Goal: Task Accomplishment & Management: Use online tool/utility

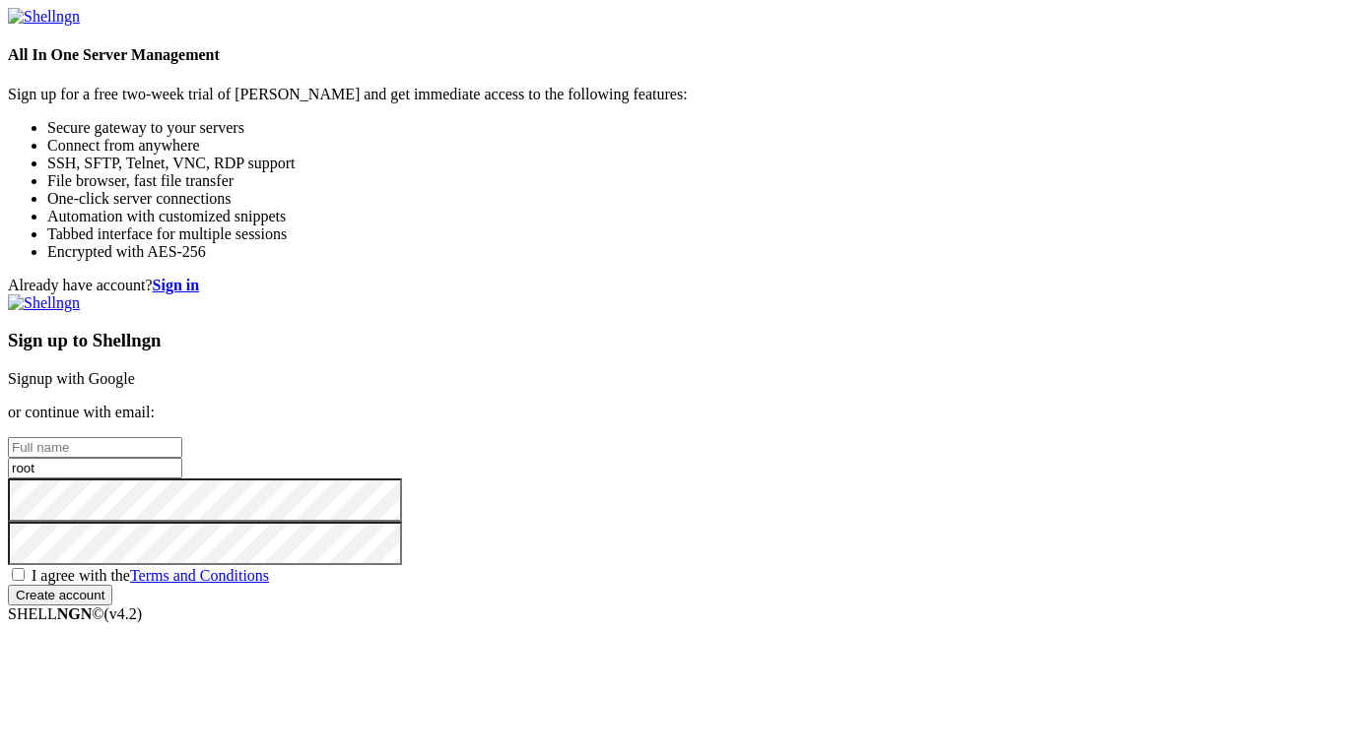
click at [182, 458] on input "root" at bounding box center [95, 468] width 174 height 21
type input "r"
type input "i"
click at [182, 437] on input "text" at bounding box center [95, 447] width 174 height 21
type input "ilikegrape"
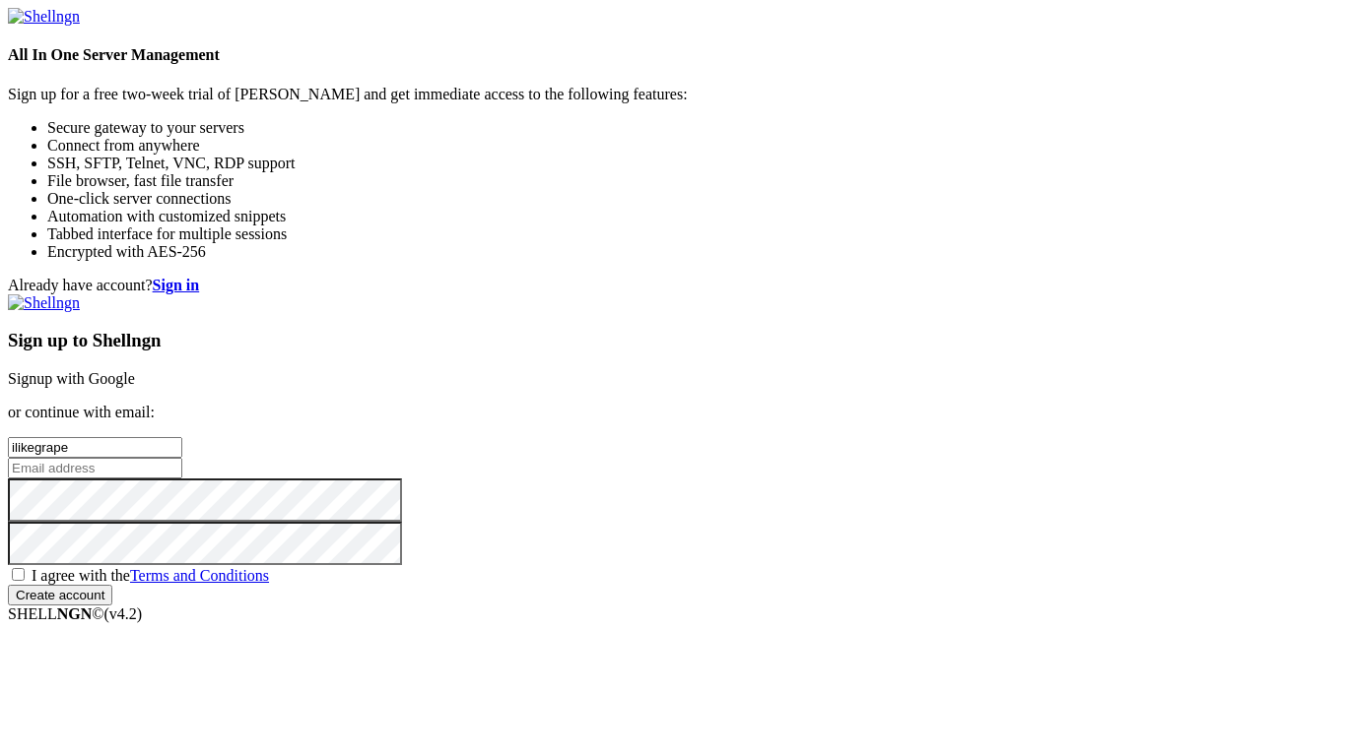
click at [182, 458] on input "email" at bounding box center [95, 468] width 174 height 21
click at [182, 458] on input "[EMAIL_ADDRESS][DOMAIN_NAME]" at bounding box center [95, 468] width 174 height 21
click at [1085, 484] on div "Already have account? Sign in Sign up to Shellngn Signup with Google or continu…" at bounding box center [673, 441] width 1330 height 329
click at [786, 452] on div "Sign up to Shellngn Signup with Google or continue with email: ilikegrape [EMAI…" at bounding box center [673, 450] width 1330 height 311
click at [182, 458] on input "[EMAIL_ADDRESS][DOMAIN_NAME]" at bounding box center [95, 468] width 174 height 21
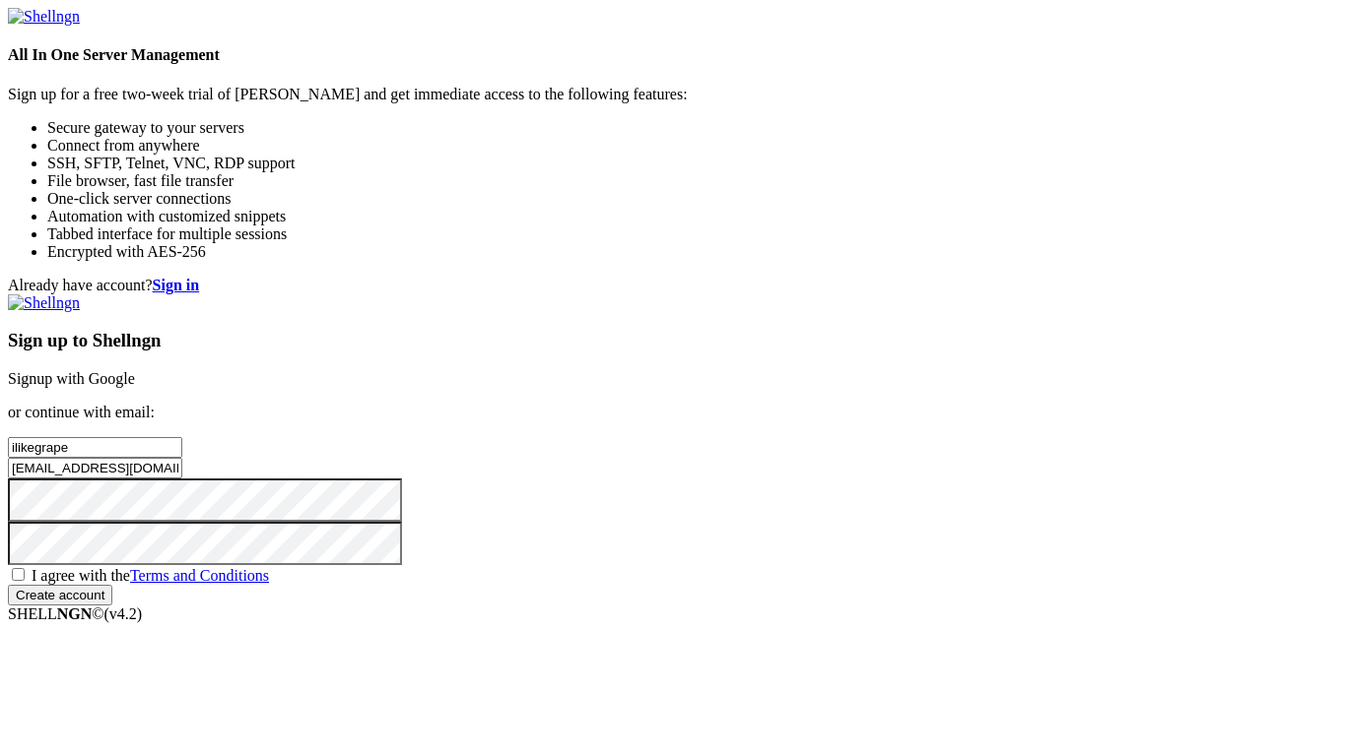
click at [182, 458] on input "[EMAIL_ADDRESS][DOMAIN_NAME]" at bounding box center [95, 468] width 174 height 21
click at [182, 458] on input "obajorco" at bounding box center [95, 468] width 174 height 21
type input "o"
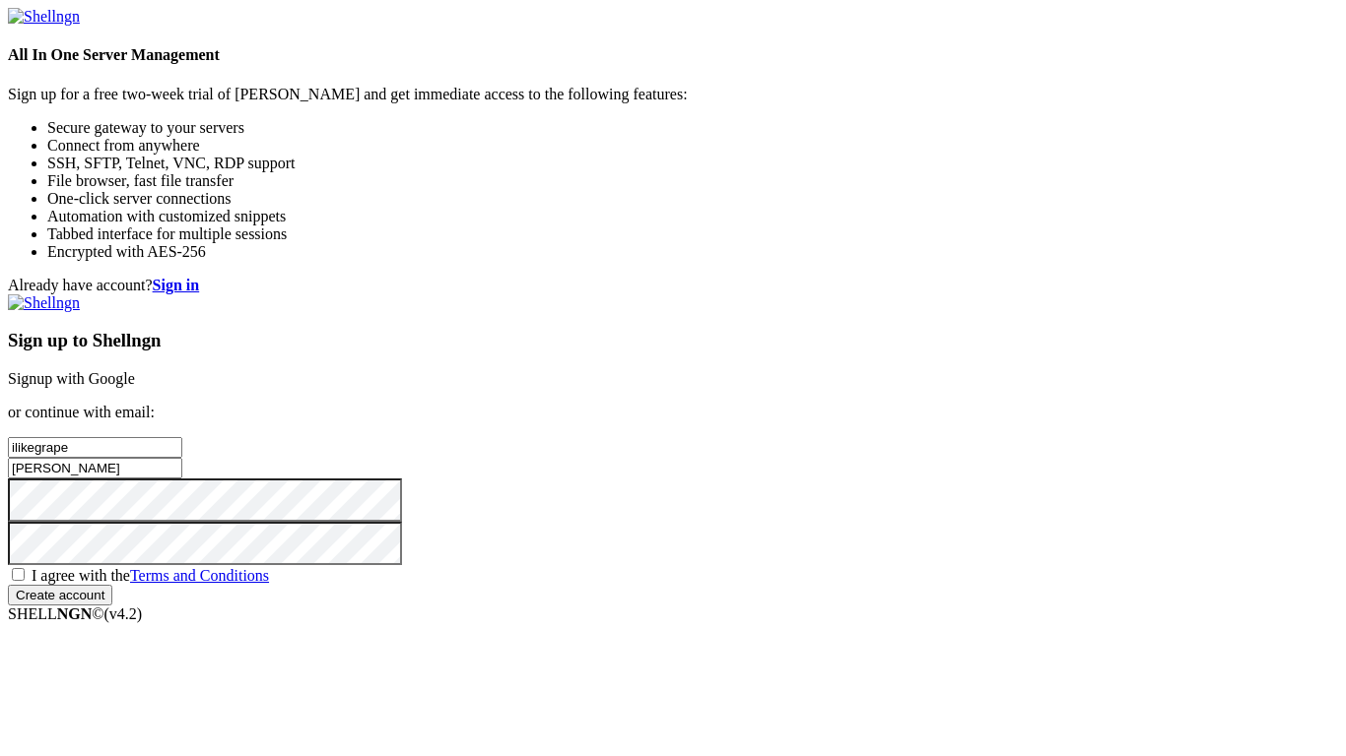
type input "[EMAIL_ADDRESS][DOMAIN_NAME]"
click at [112, 606] on input "Create account" at bounding box center [60, 595] width 104 height 21
click at [269, 567] on span "I agree with the Terms and Conditions" at bounding box center [150, 575] width 237 height 17
click at [25, 568] on input "I agree with the Terms and Conditions" at bounding box center [18, 574] width 13 height 13
checkbox input "true"
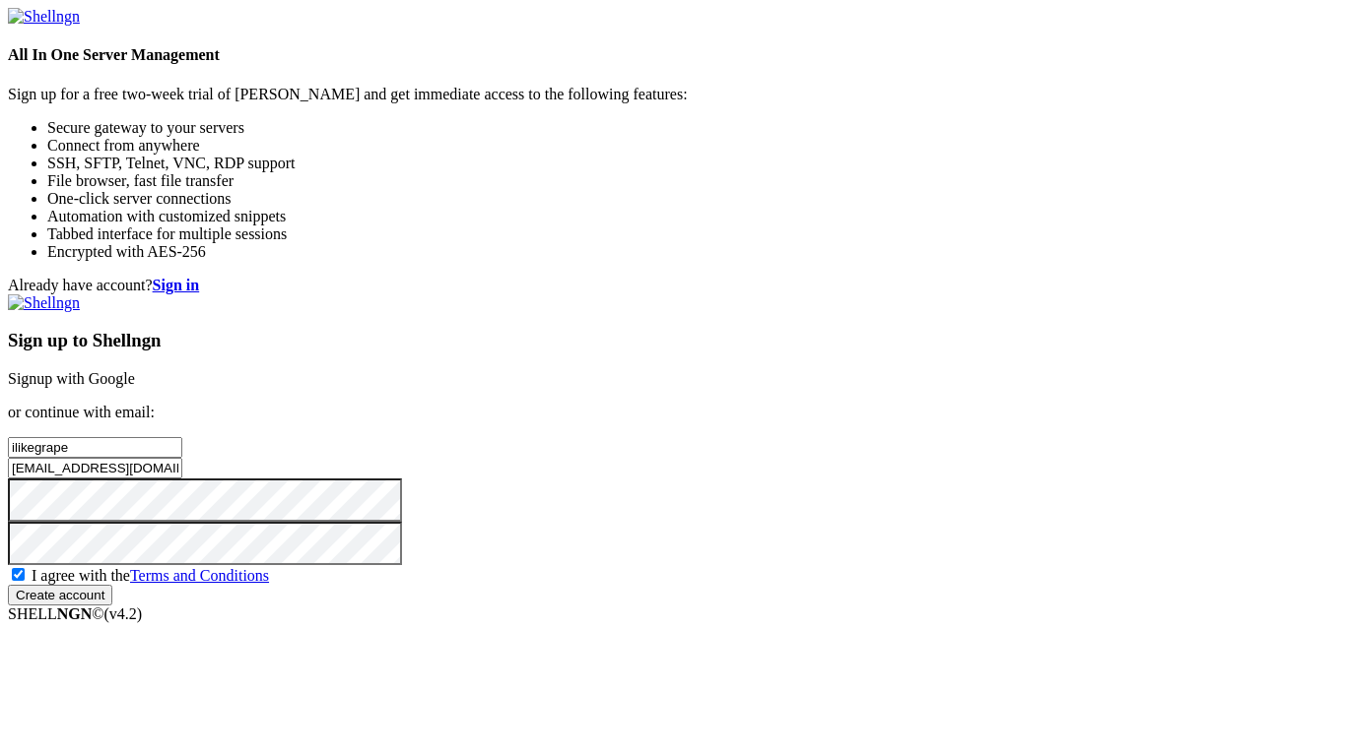
click at [112, 606] on input "Create account" at bounding box center [60, 595] width 104 height 21
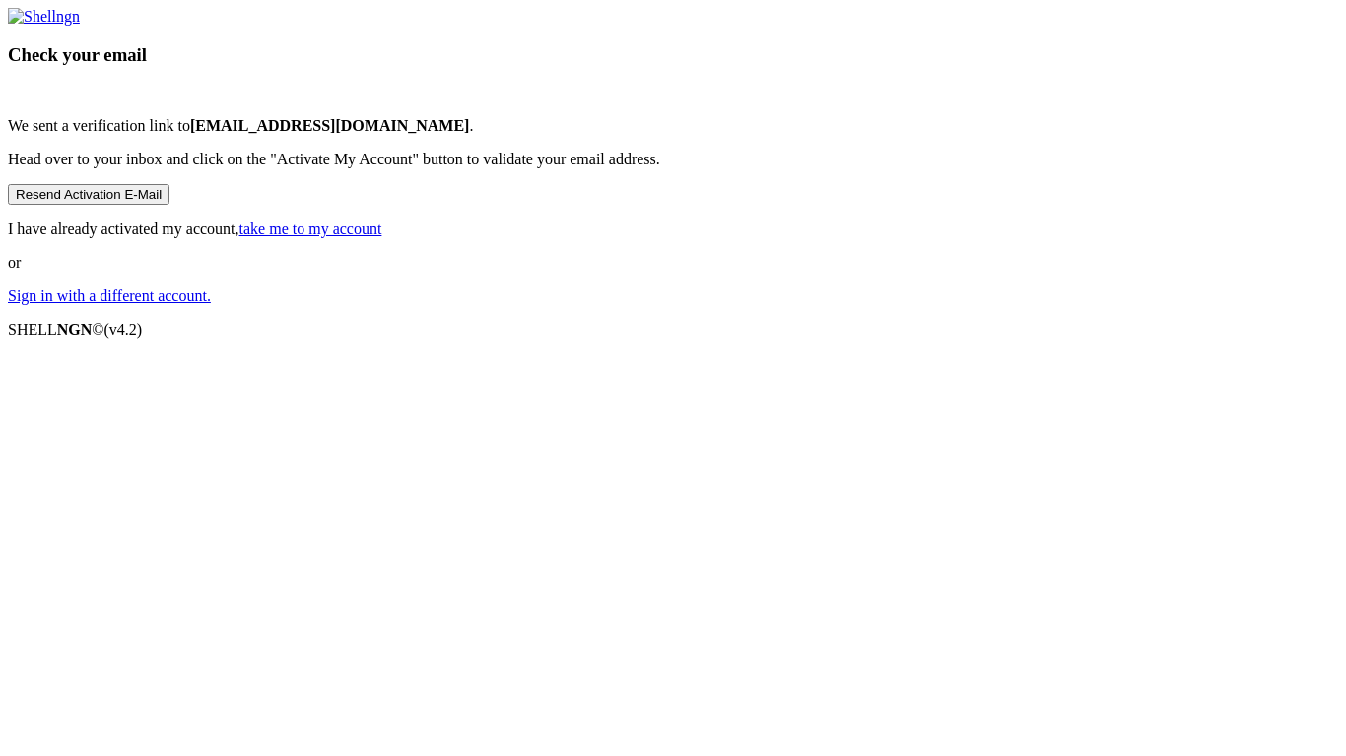
click at [1070, 305] on div "Check your email We sent a verification link to [EMAIL_ADDRESS][DOMAIN_NAME] . …" at bounding box center [673, 156] width 1330 height 297
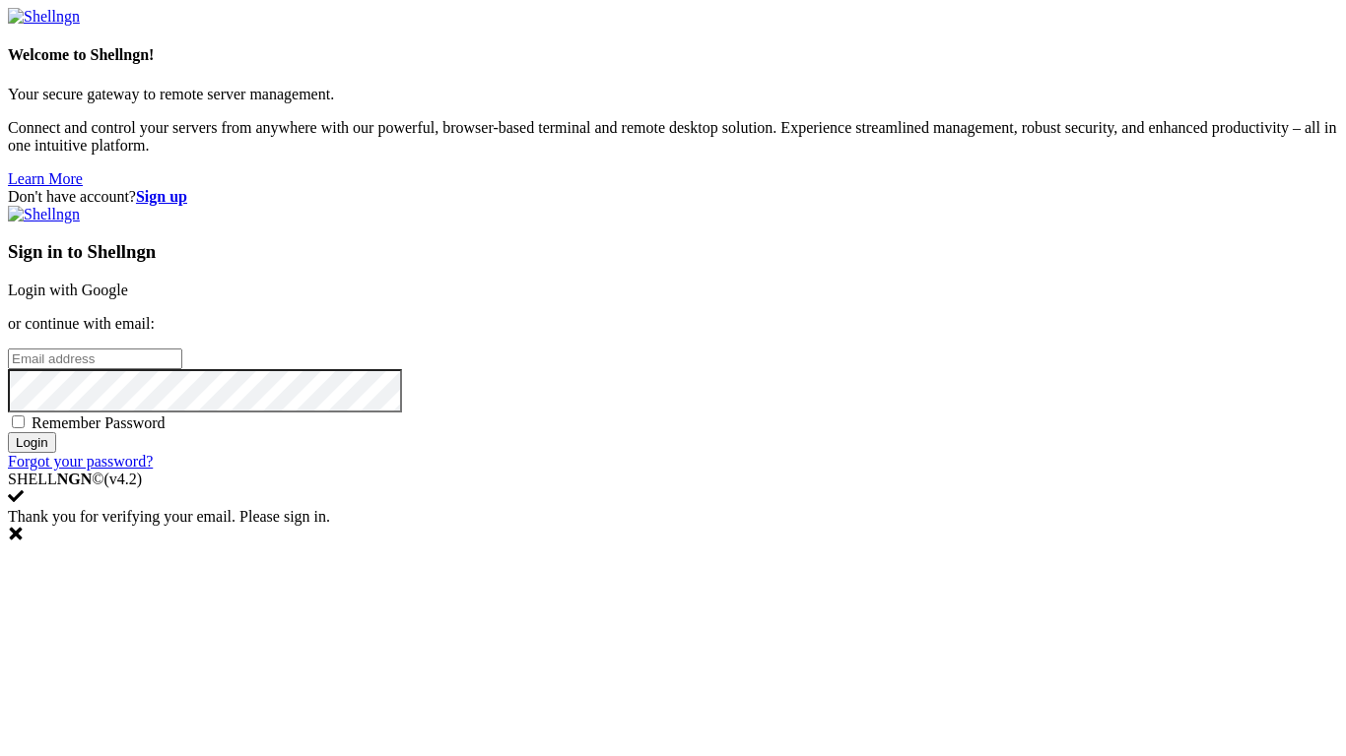
type input "[EMAIL_ADDRESS][DOMAIN_NAME]"
click at [56, 453] on input "Login" at bounding box center [32, 442] width 48 height 21
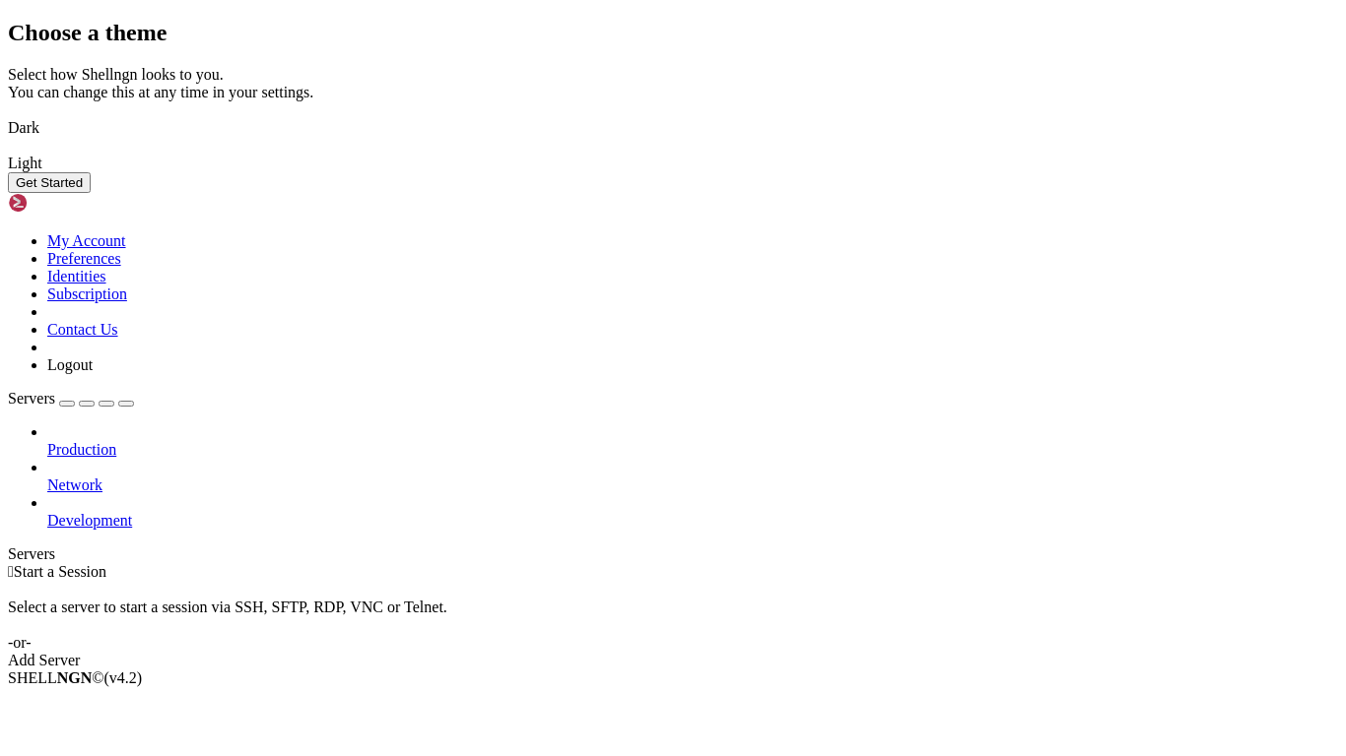
click at [91, 193] on button "Get Started" at bounding box center [49, 182] width 83 height 21
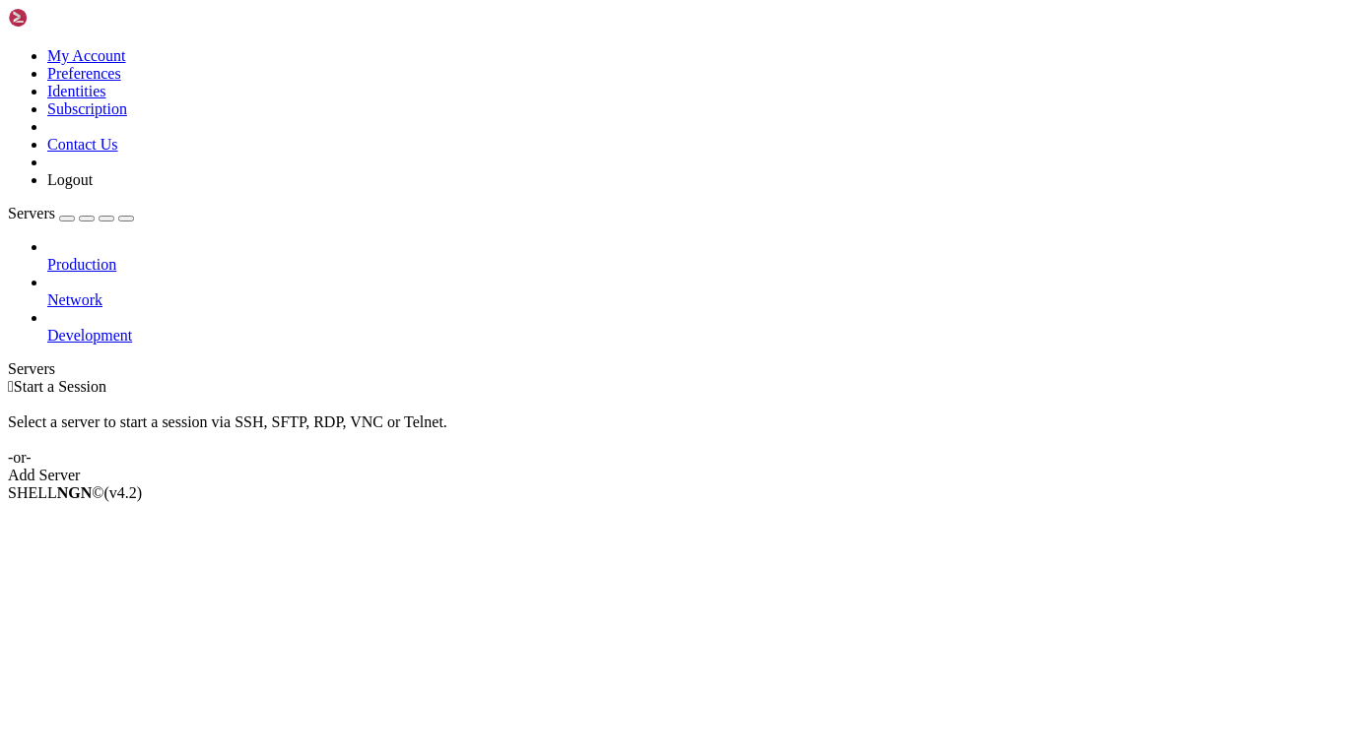
click at [819, 467] on link "Add Server" at bounding box center [673, 476] width 1330 height 18
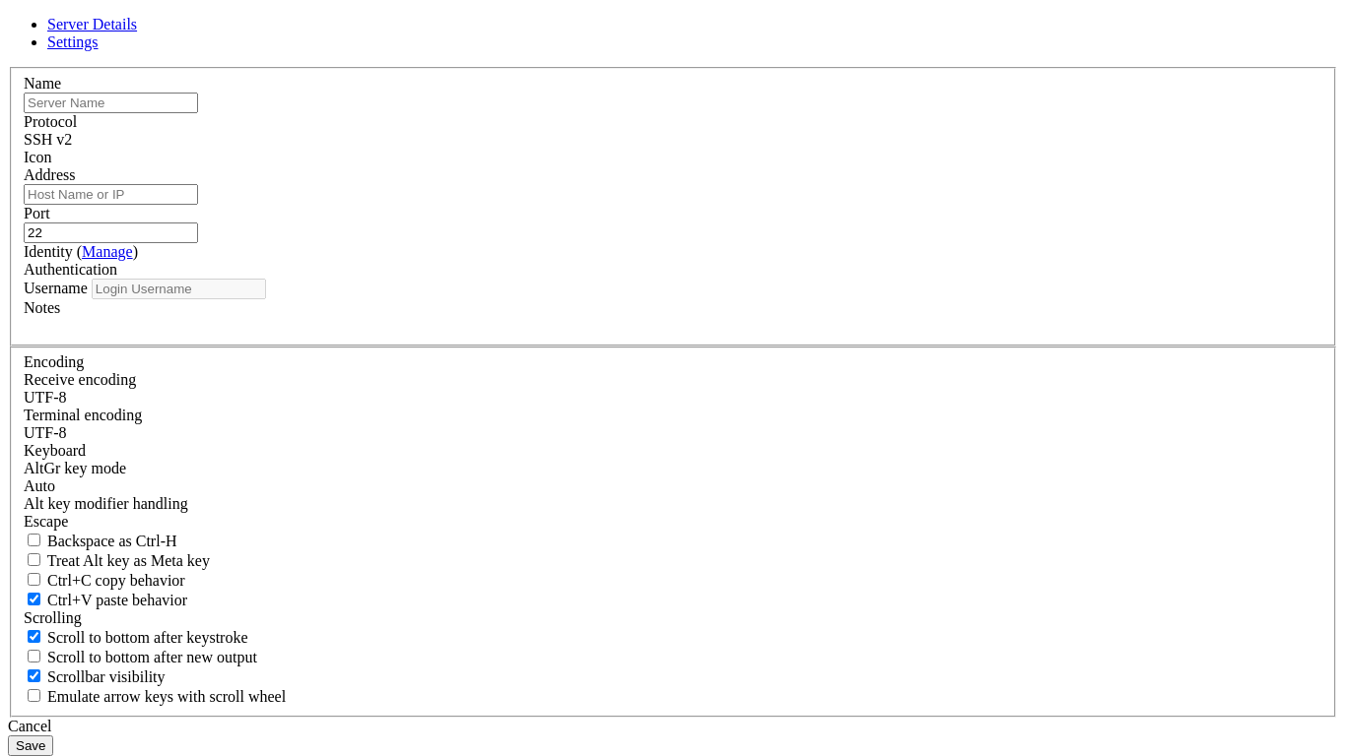
type input "[EMAIL_ADDRESS][DOMAIN_NAME]"
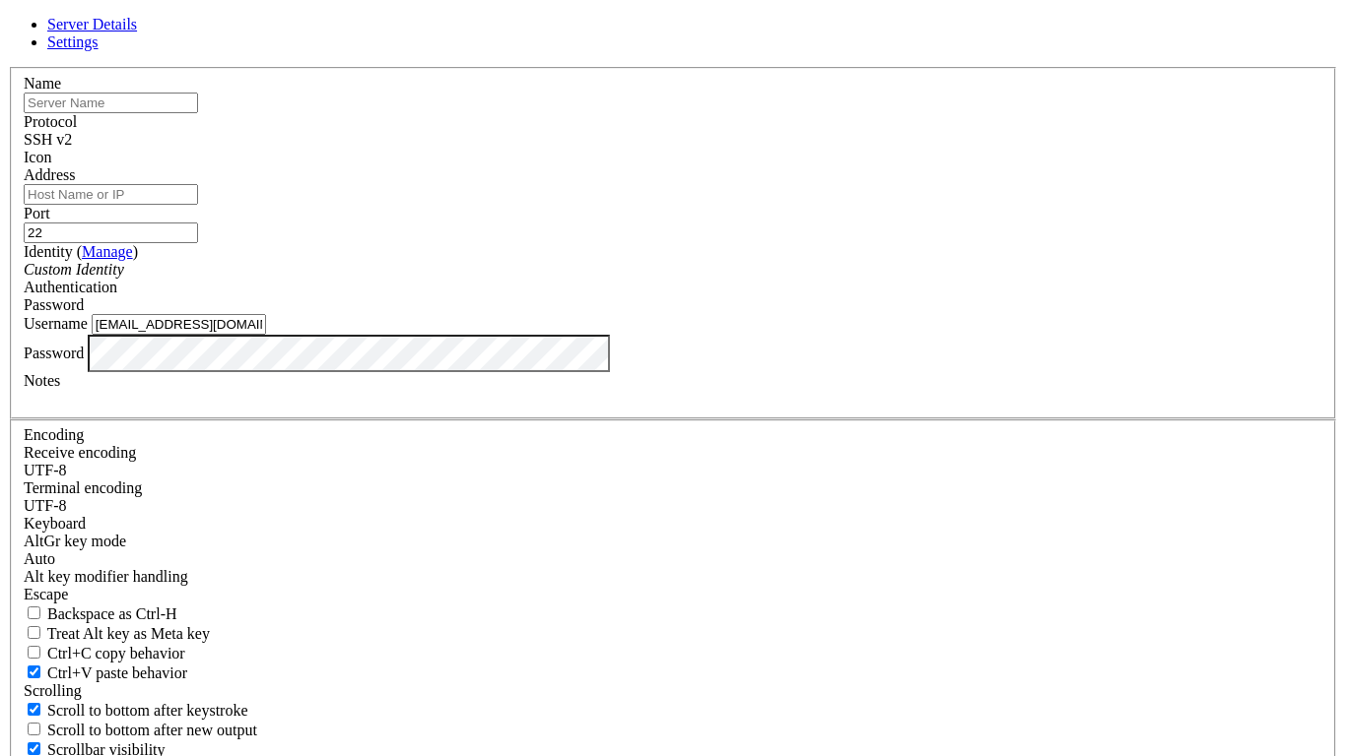
click at [198, 243] on input "22" at bounding box center [111, 233] width 174 height 21
type input "2"
click at [198, 113] on input "text" at bounding box center [111, 103] width 174 height 21
paste input "[TECHNICAL_ID]"
type input "185.206.148.200:25566"
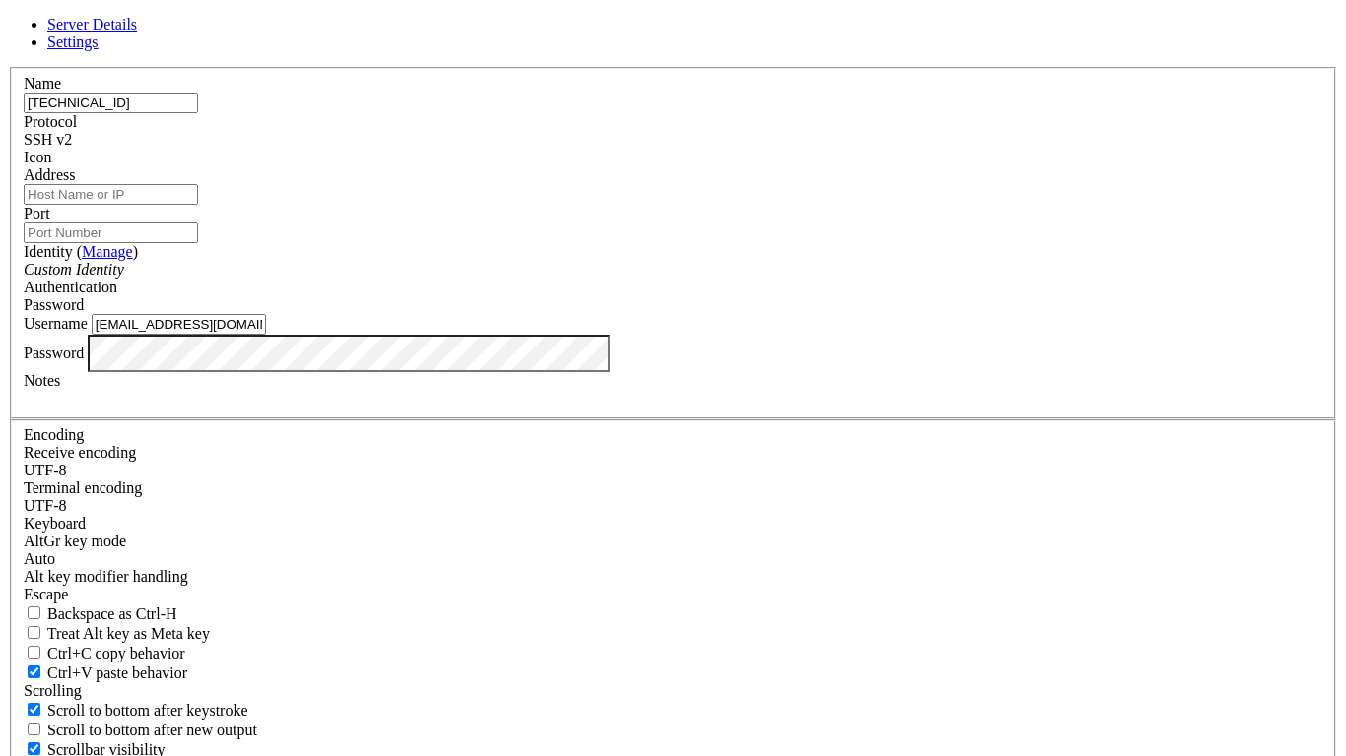
click at [198, 205] on input "Address" at bounding box center [111, 194] width 174 height 21
paste input "185.206.148.200:25566"
type input "185.206.148.200:25566"
click at [198, 113] on input "185.206.148.200:25566" at bounding box center [111, 103] width 174 height 21
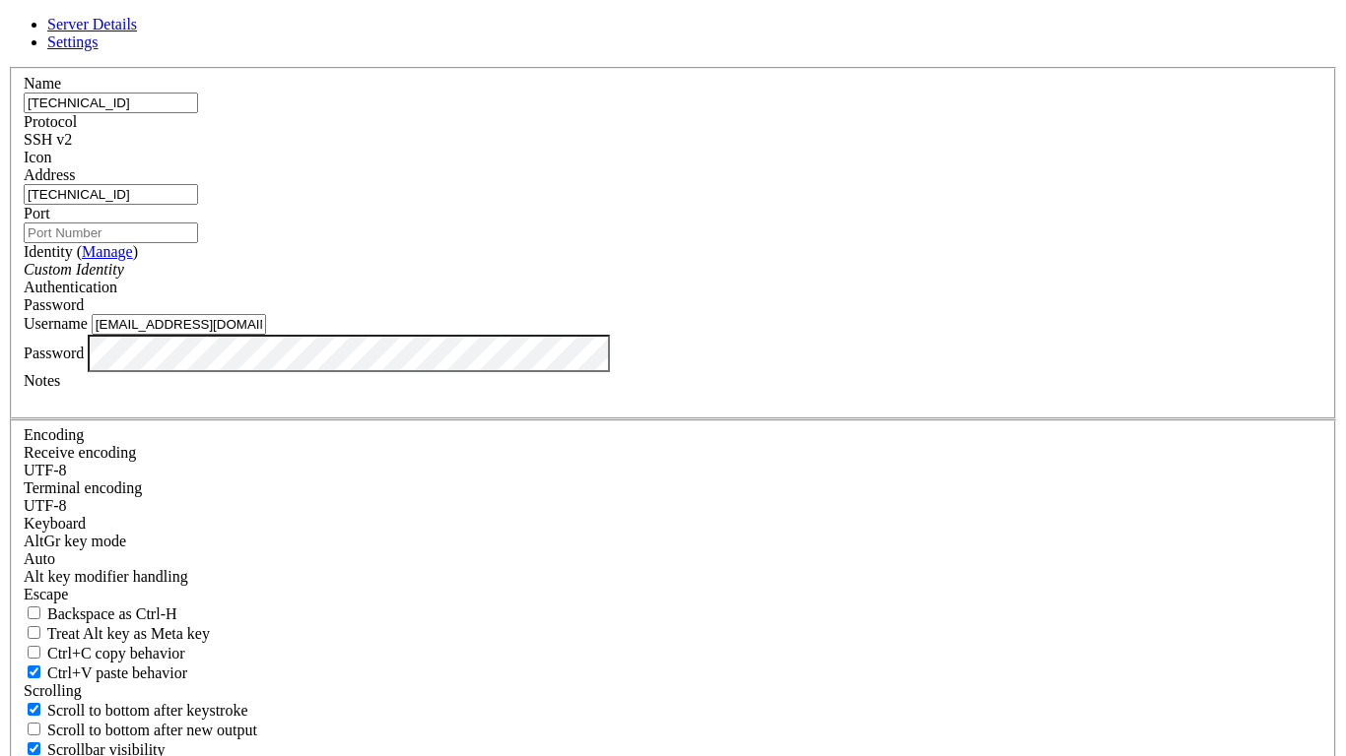
click at [198, 243] on input "Port" at bounding box center [111, 233] width 174 height 21
paste input "185.20614820025566"
drag, startPoint x: 833, startPoint y: 271, endPoint x: 252, endPoint y: 271, distance: 581.2
click at [252, 271] on div "Server Details Settings Name 185.206.148.200:25566 Protocol SSH v2 Icon" at bounding box center [673, 423] width 1330 height 814
type input "25566"
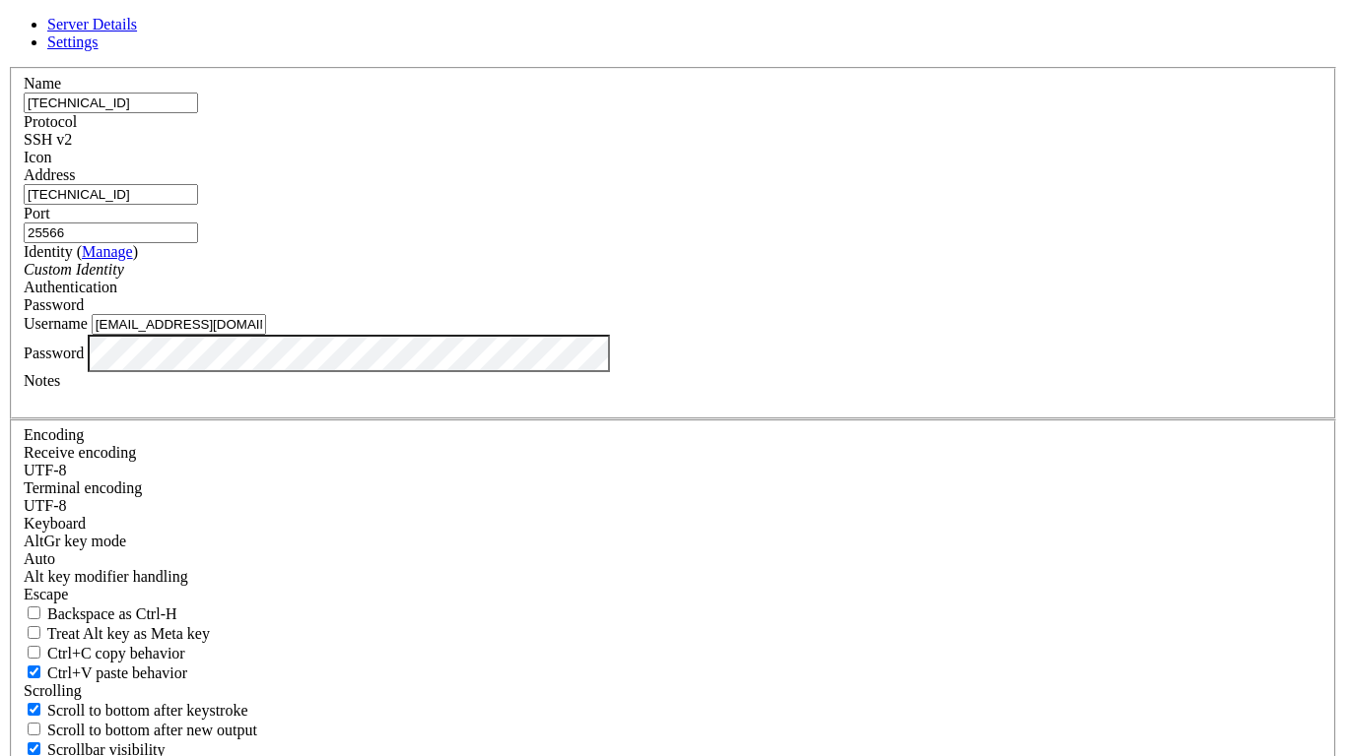
click at [266, 335] on input "[EMAIL_ADDRESS][DOMAIN_NAME]" at bounding box center [179, 324] width 174 height 21
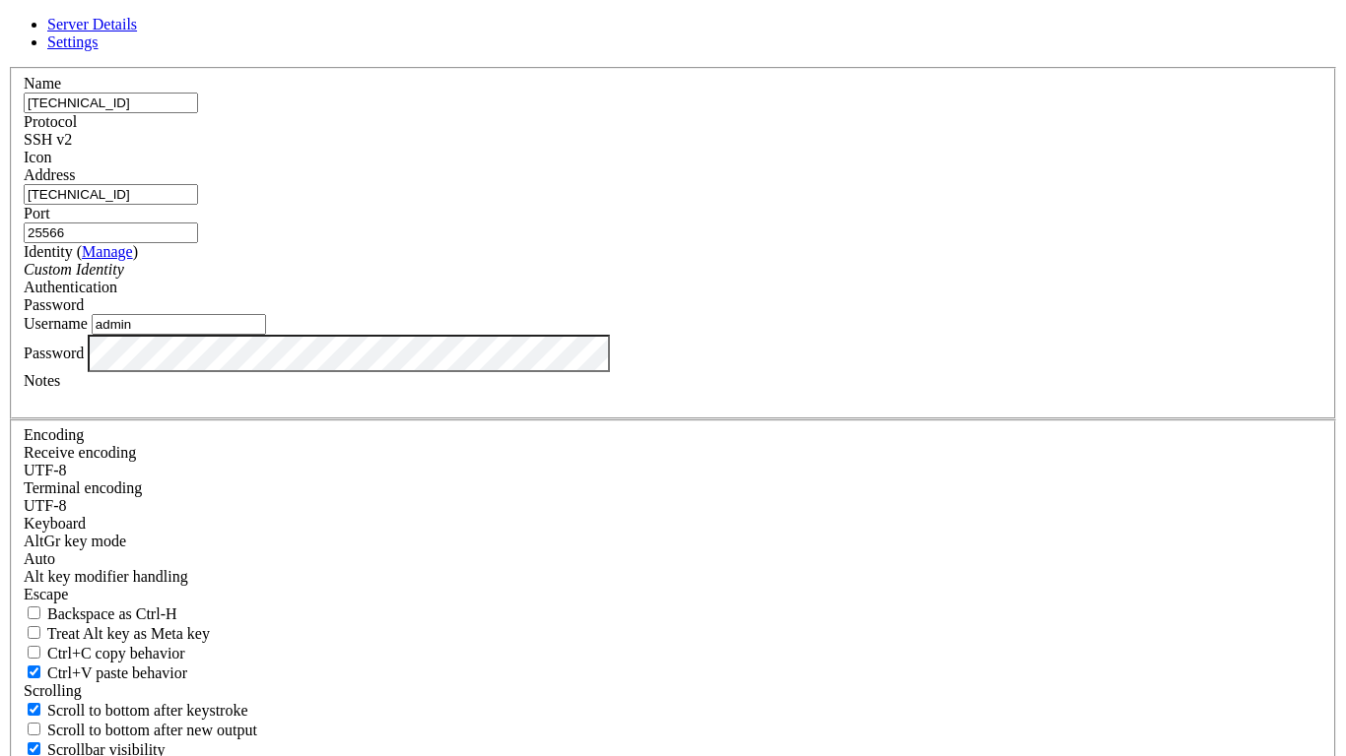
type input "admin"
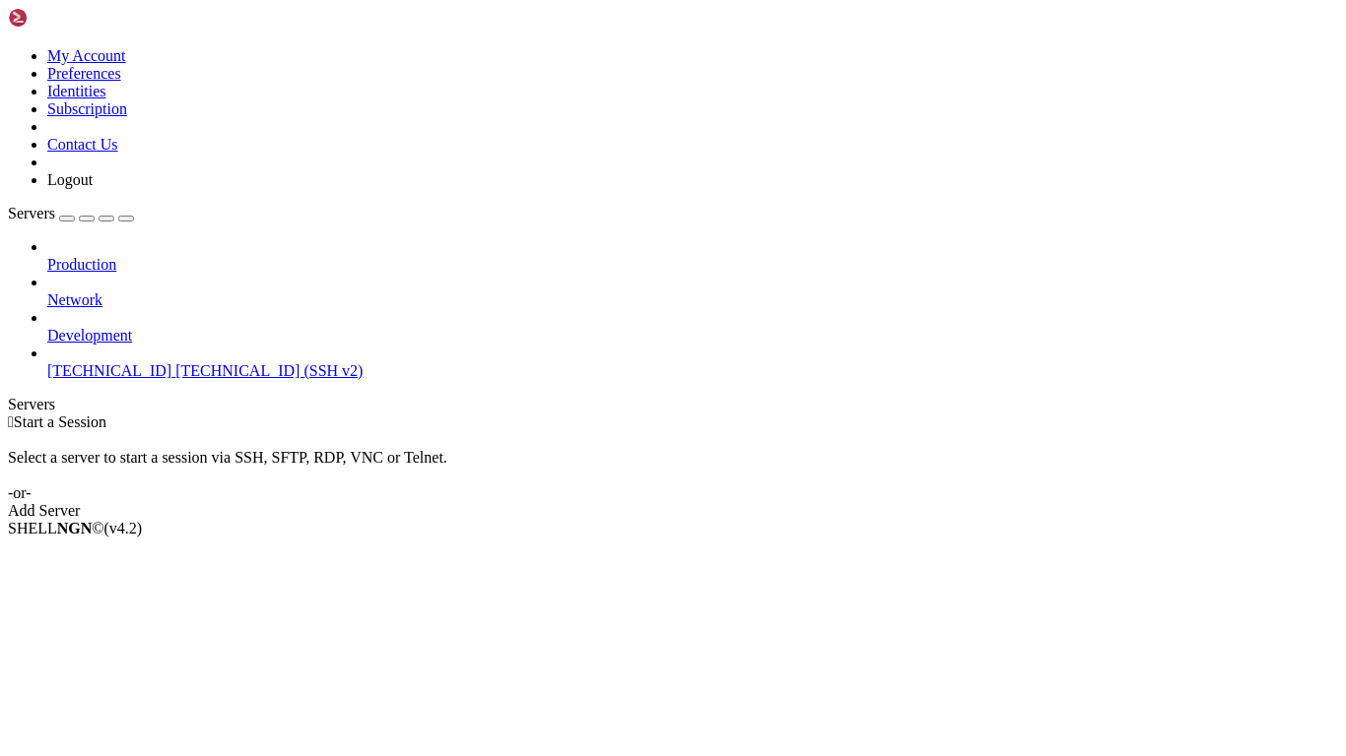
click at [83, 362] on span "185.206.148.200:25566" at bounding box center [109, 370] width 124 height 17
click at [120, 362] on span "185.206.148.200:25566" at bounding box center [109, 370] width 124 height 17
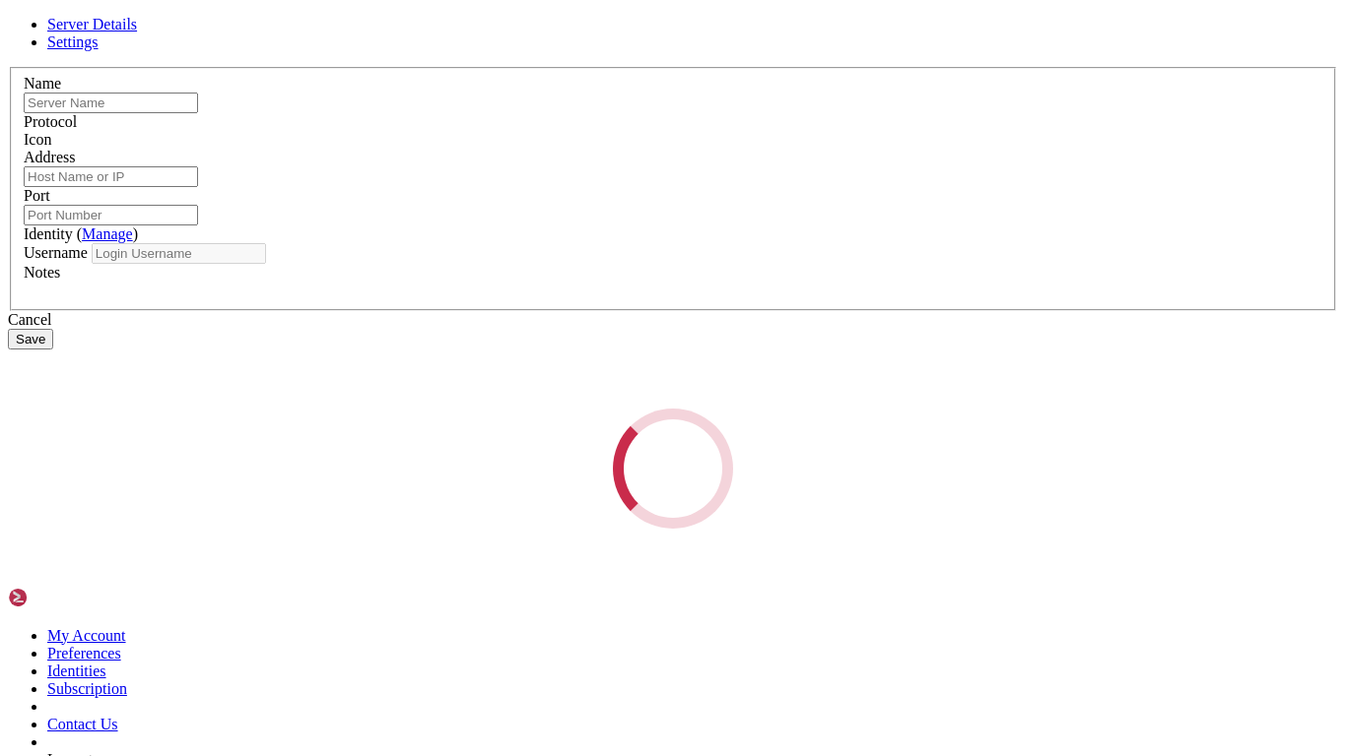
type input "185.206.148.200:25566"
type input "25566"
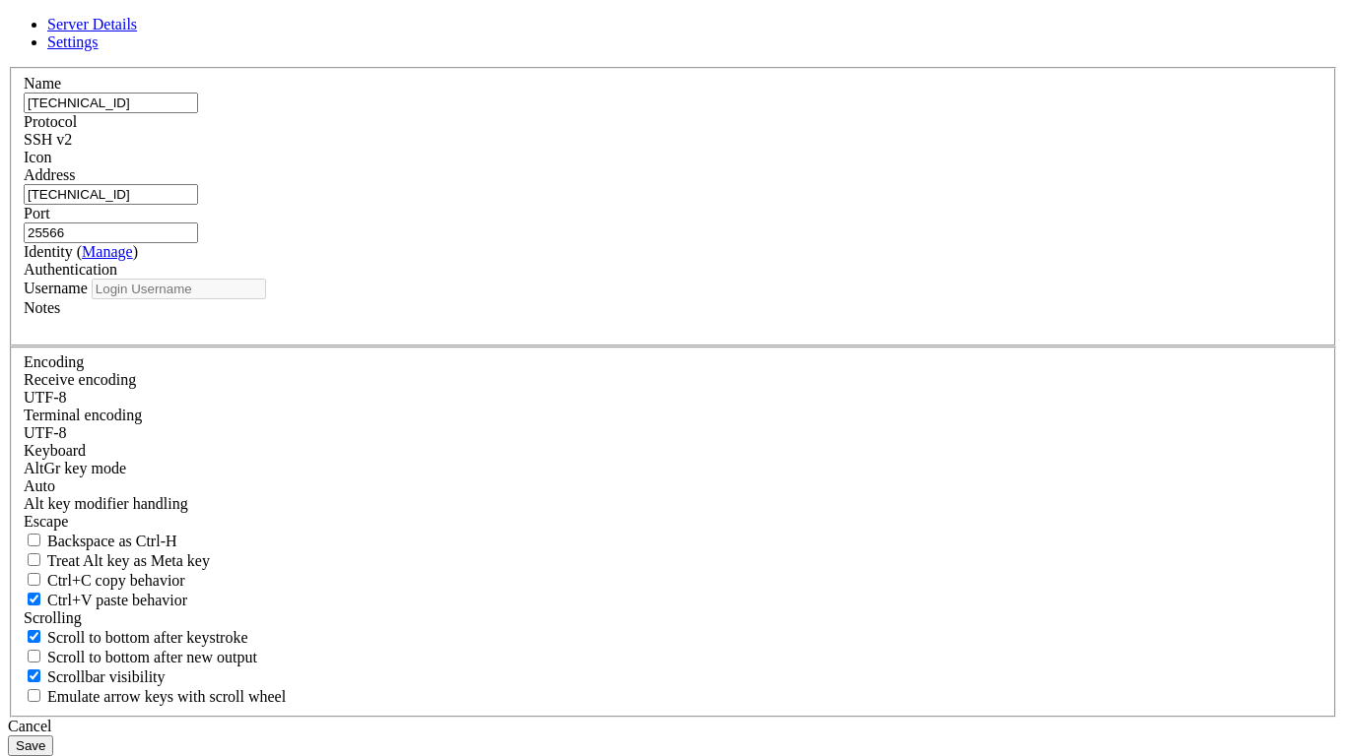
type input "admin"
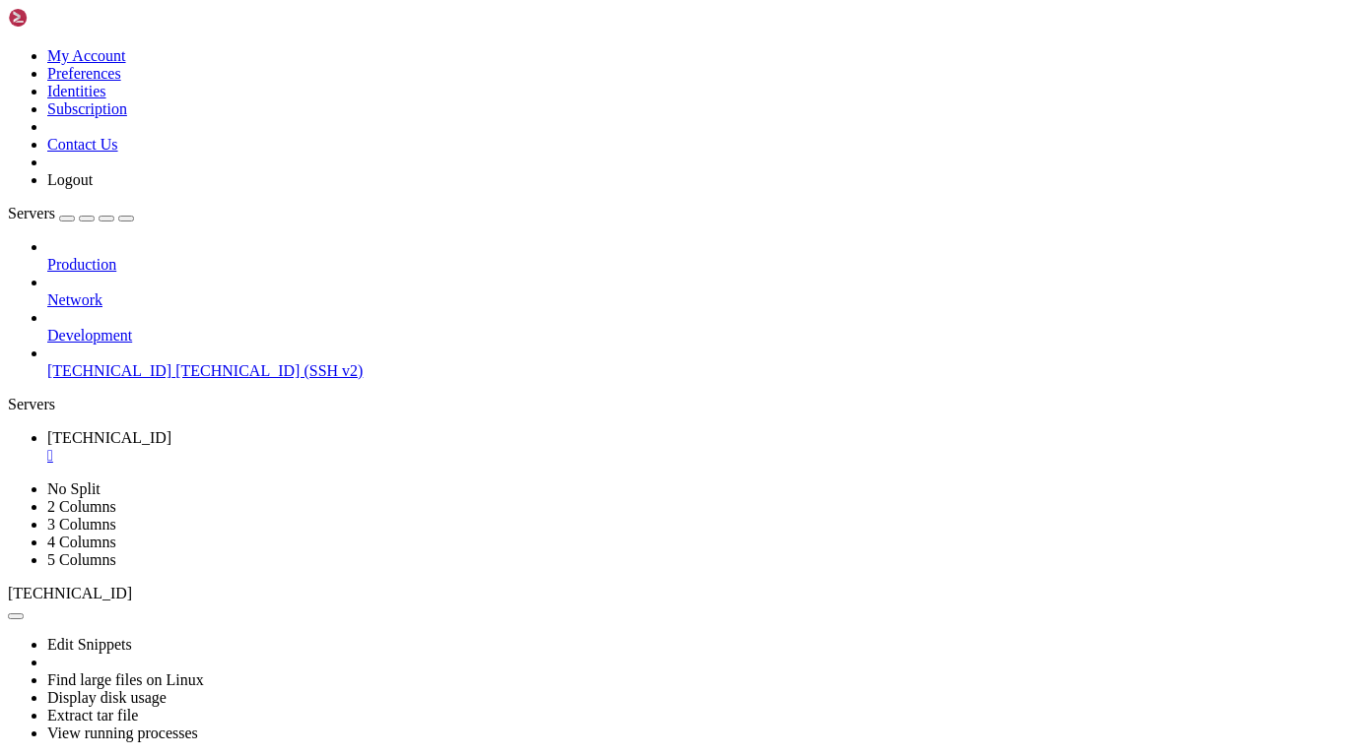
click at [175, 362] on span "185.206.148.200:25566 (SSH v2)" at bounding box center [268, 370] width 187 height 17
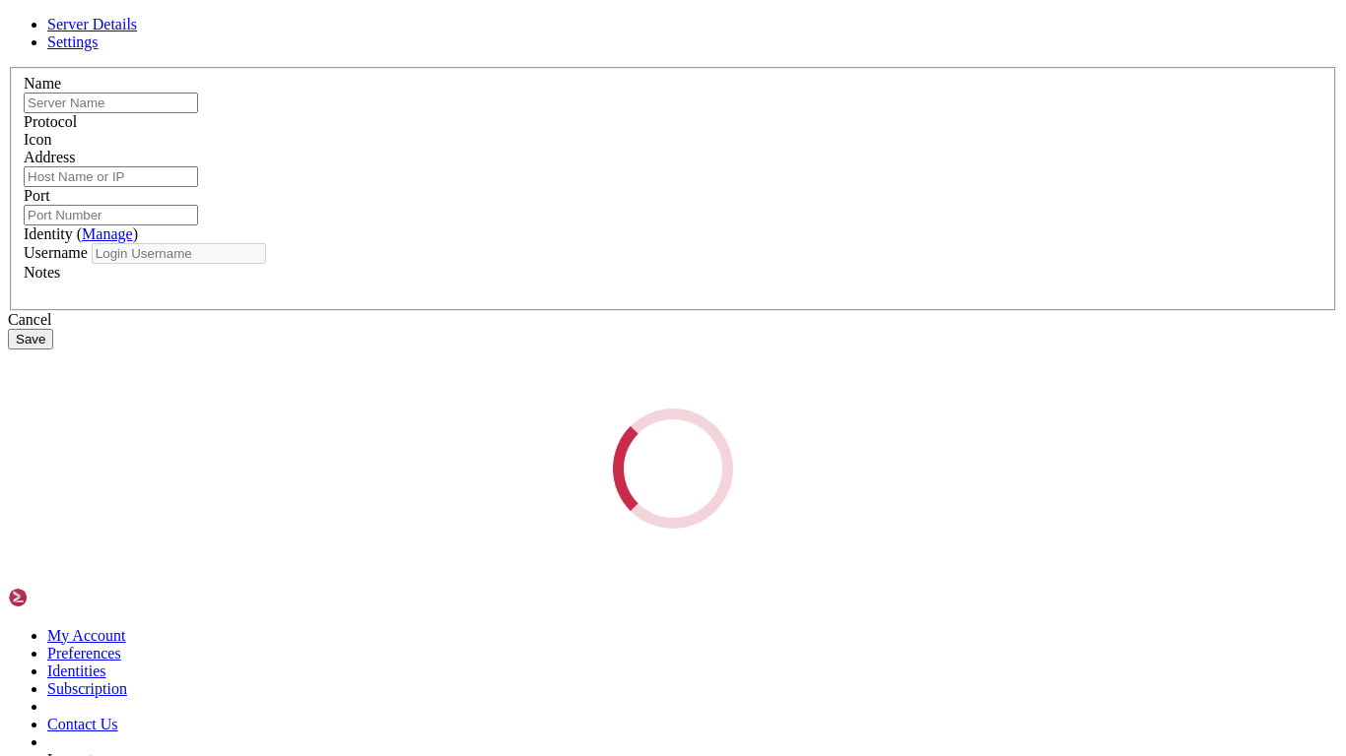
type input "185.206.148.200:25566"
type input "25566"
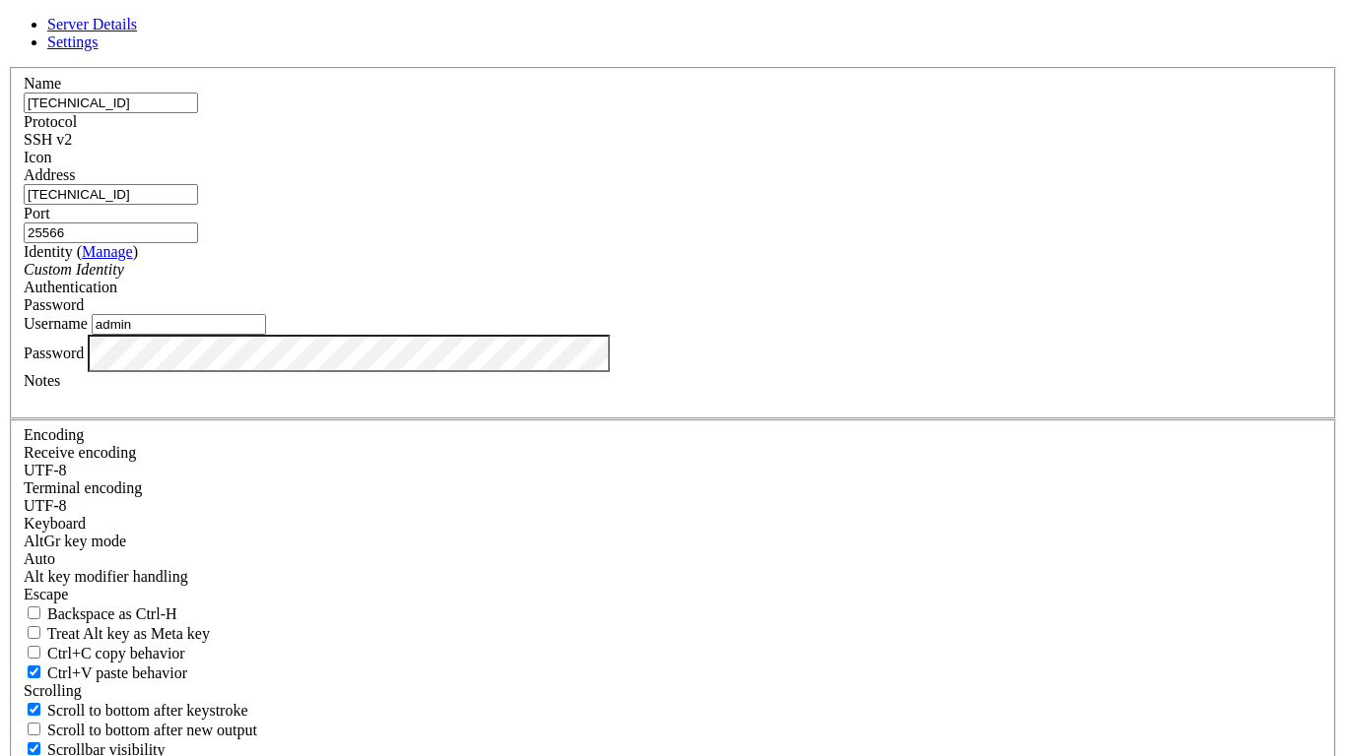
click at [266, 335] on input "admin" at bounding box center [179, 324] width 174 height 21
type input "a"
type input "root"
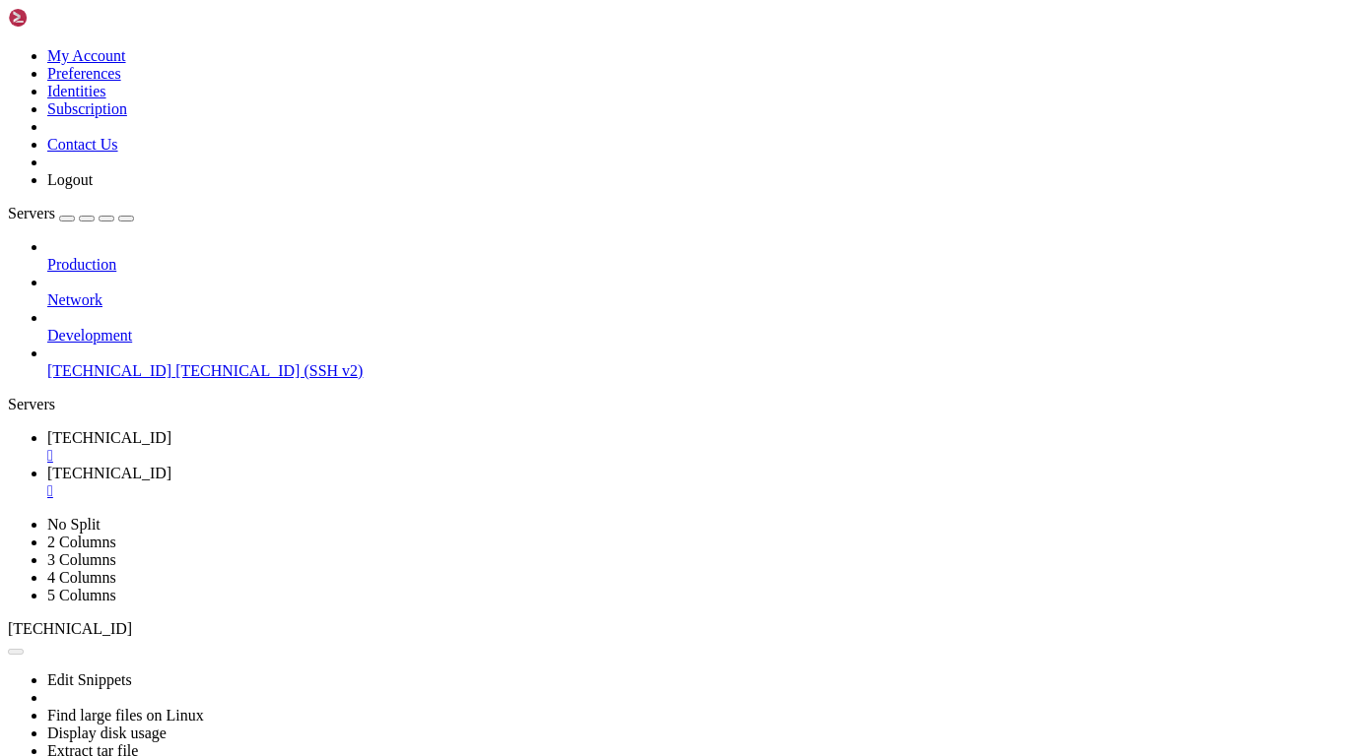
click at [421, 429] on link "185.206.148.200:25566 " at bounding box center [692, 446] width 1290 height 35
click at [415, 447] on div "" at bounding box center [692, 456] width 1290 height 18
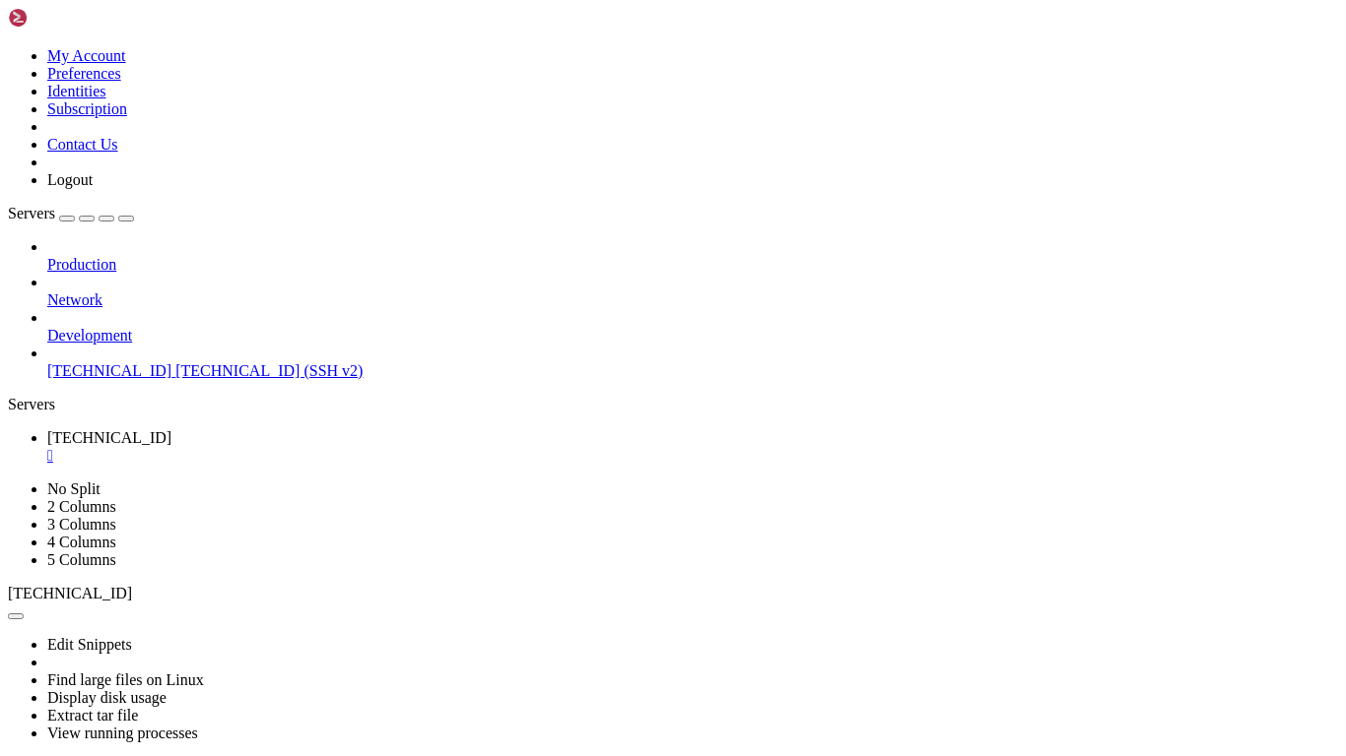
click at [416, 447] on div "" at bounding box center [692, 456] width 1290 height 18
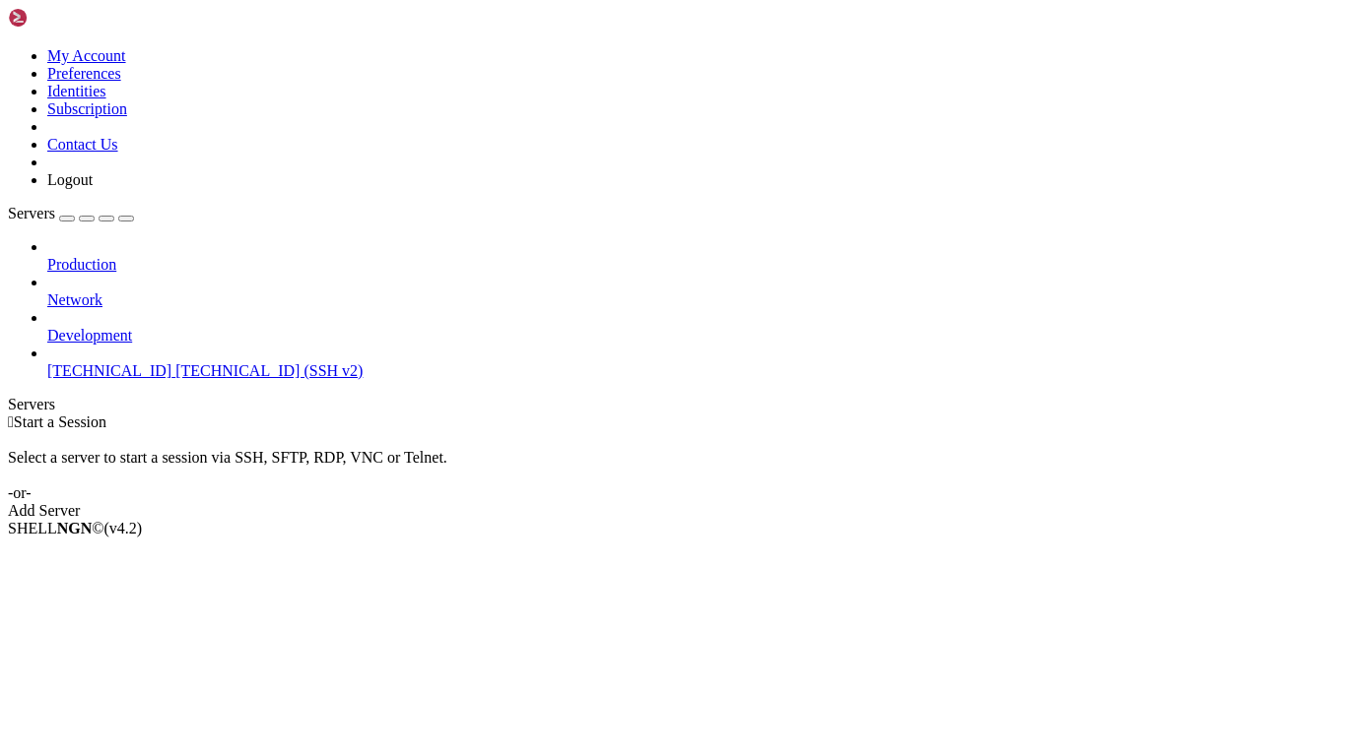
click at [171, 362] on span "185.206.148.200:25566" at bounding box center [109, 370] width 124 height 17
click at [47, 362] on icon at bounding box center [47, 362] width 0 height 0
click at [171, 362] on span "185.206.148.200:25566" at bounding box center [109, 370] width 124 height 17
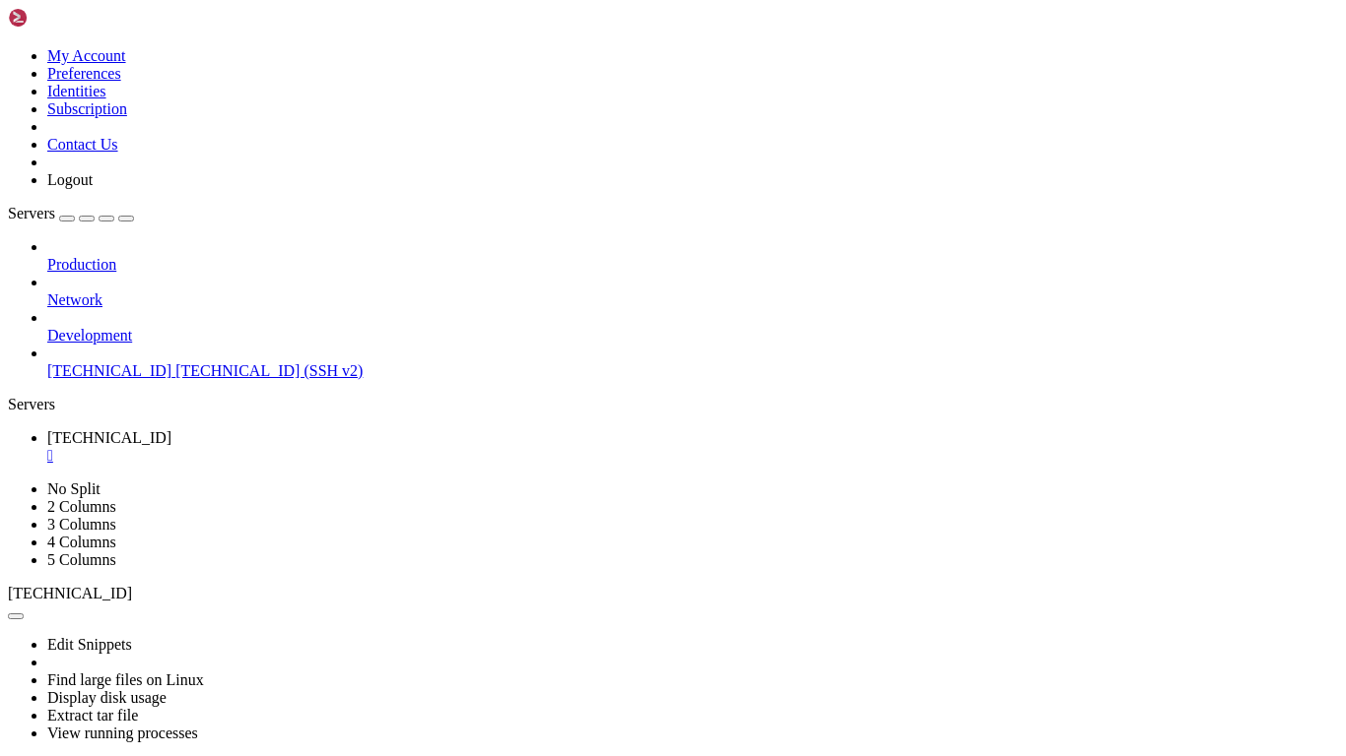
scroll to position [337, 0]
drag, startPoint x: 428, startPoint y: 1363, endPoint x: 43, endPoint y: 1361, distance: 384.2
drag, startPoint x: 83, startPoint y: 1360, endPoint x: 454, endPoint y: 1361, distance: 371.4
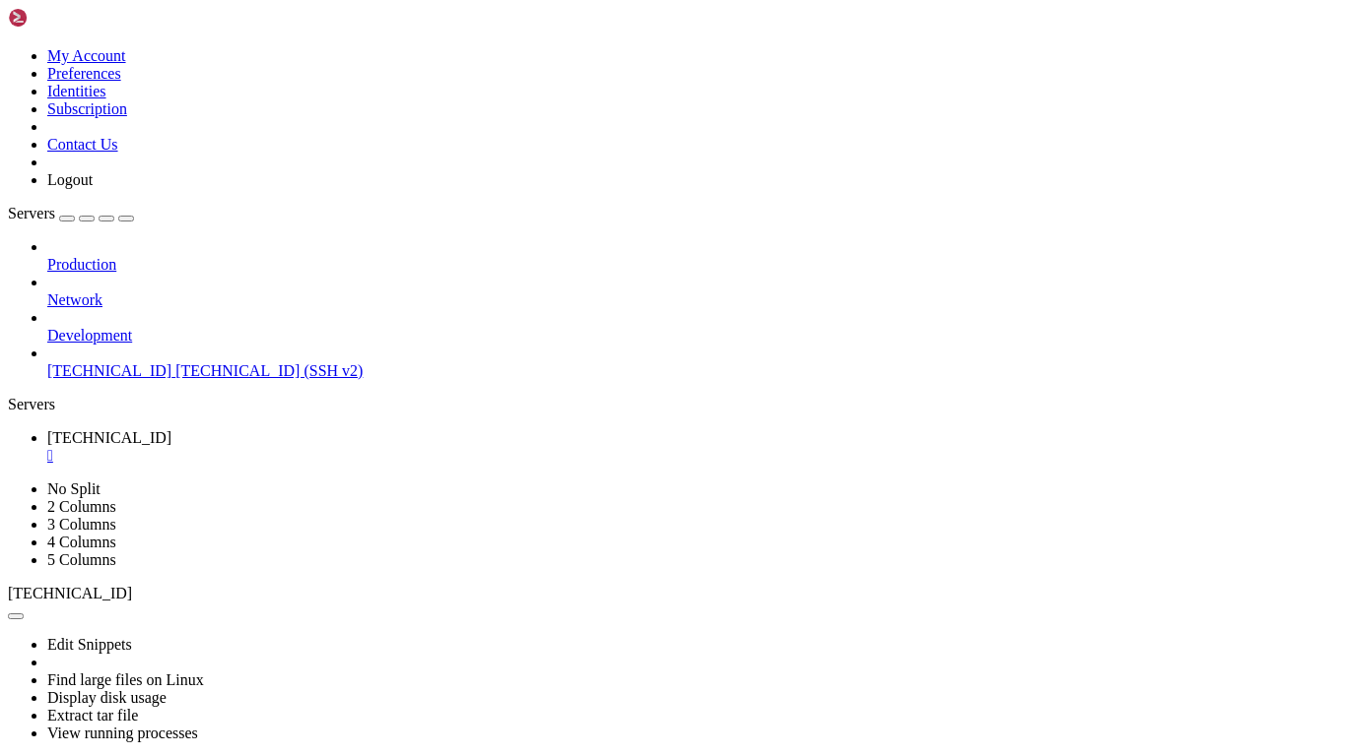
copy x-row "tar -xf kasm_release_1.17.0.7f020d.tar.gz"
click at [415, 447] on div "" at bounding box center [692, 456] width 1290 height 18
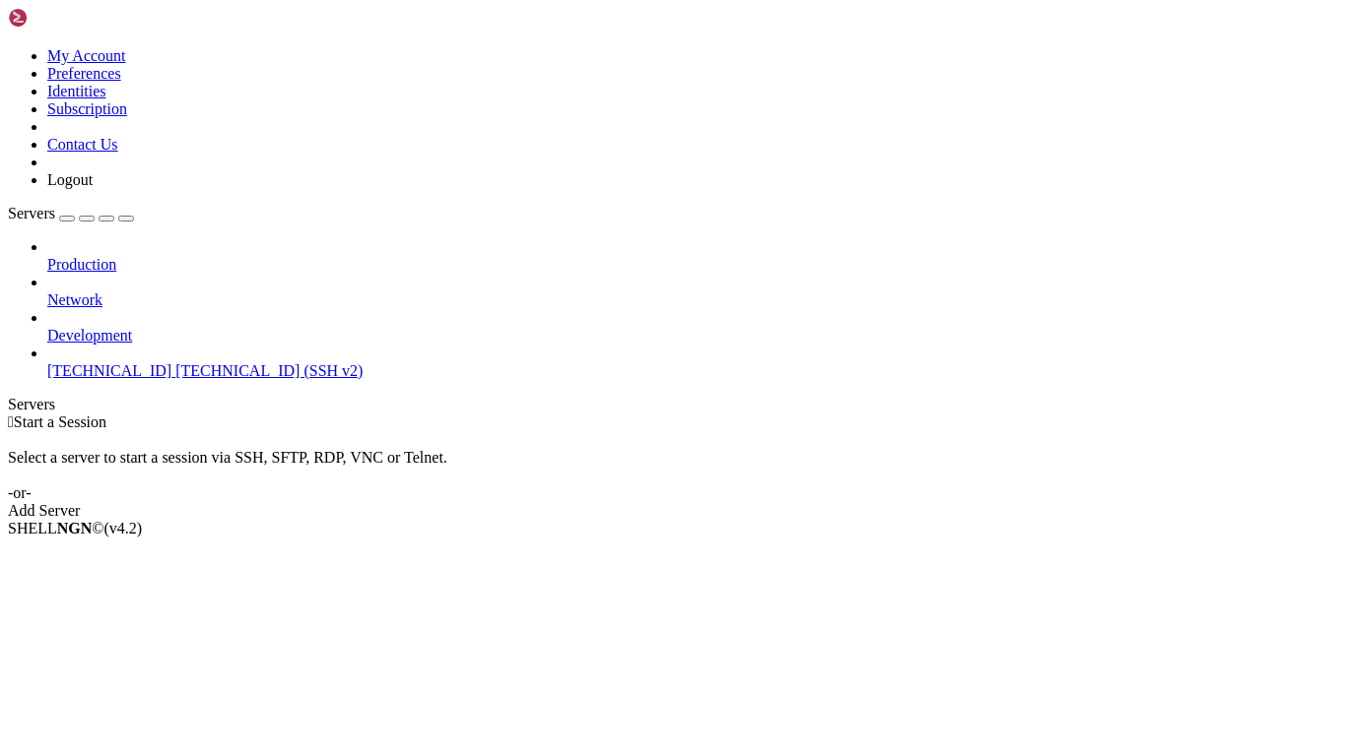
click at [777, 502] on div "Add Server" at bounding box center [673, 511] width 1330 height 18
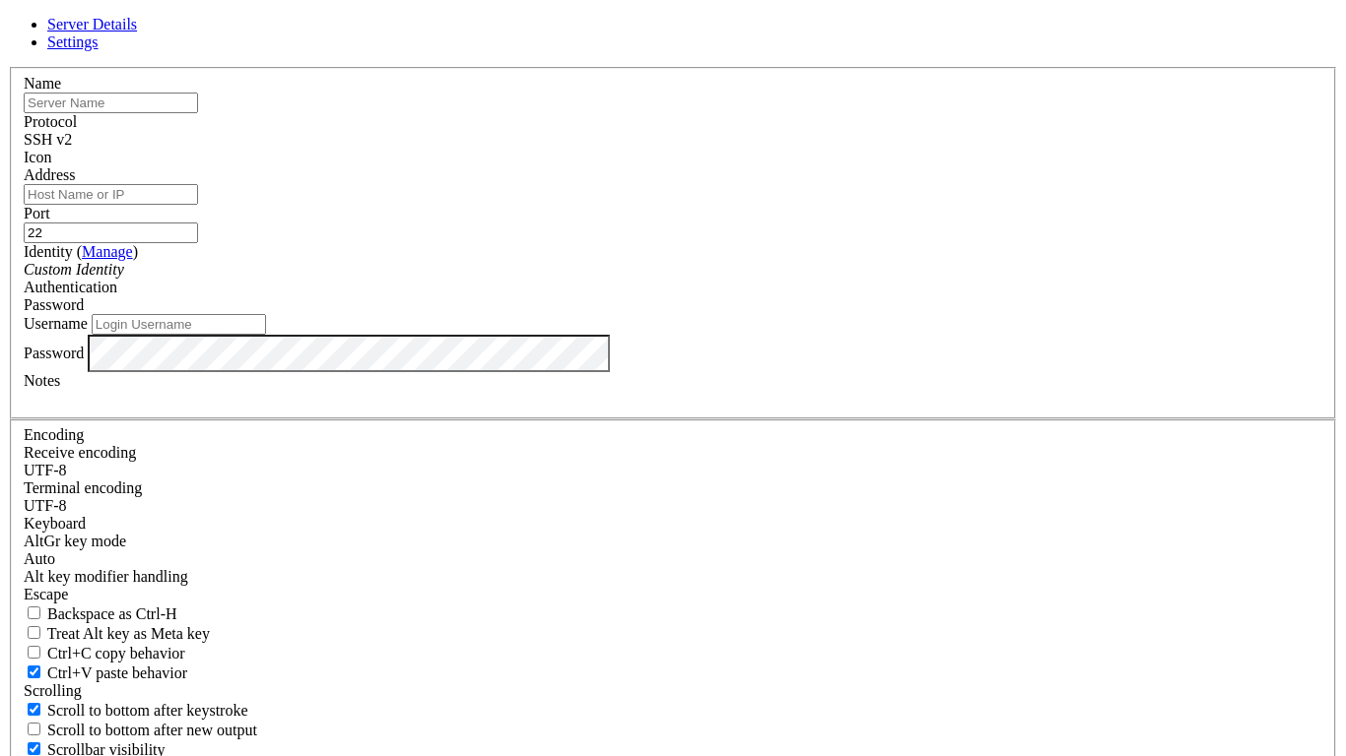
type input "[EMAIL_ADDRESS][DOMAIN_NAME]"
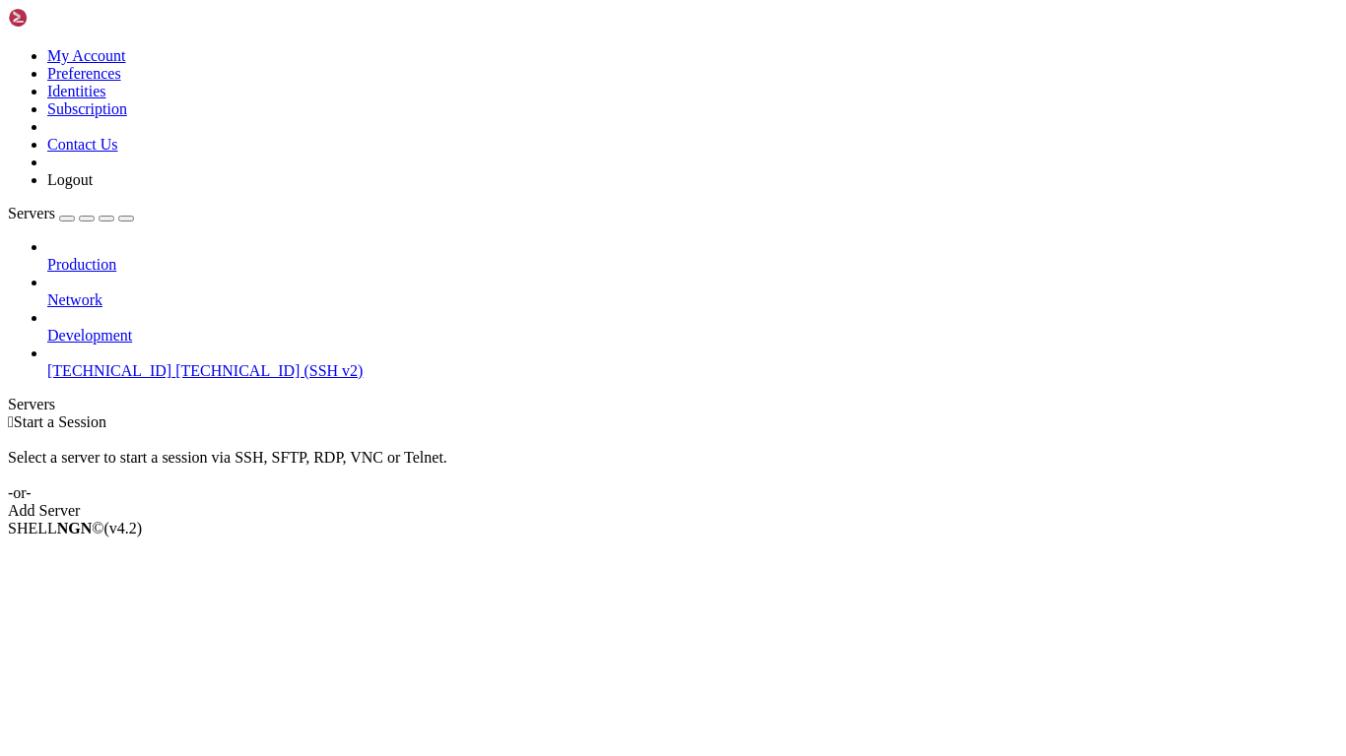
click at [175, 362] on span "185.206.148.200:25566 (SSH v2)" at bounding box center [268, 370] width 187 height 17
click at [141, 362] on span "185.206.148.200:25566" at bounding box center [109, 370] width 124 height 17
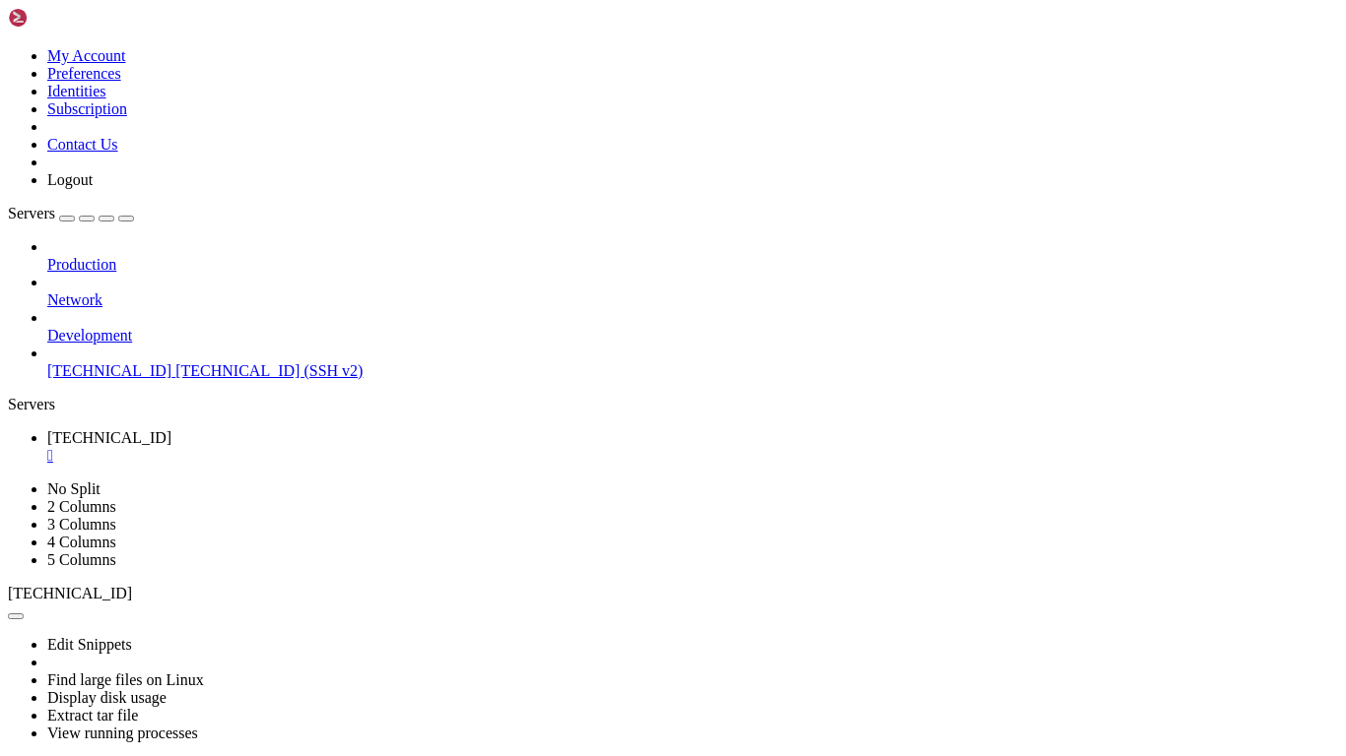
scroll to position [2, 0]
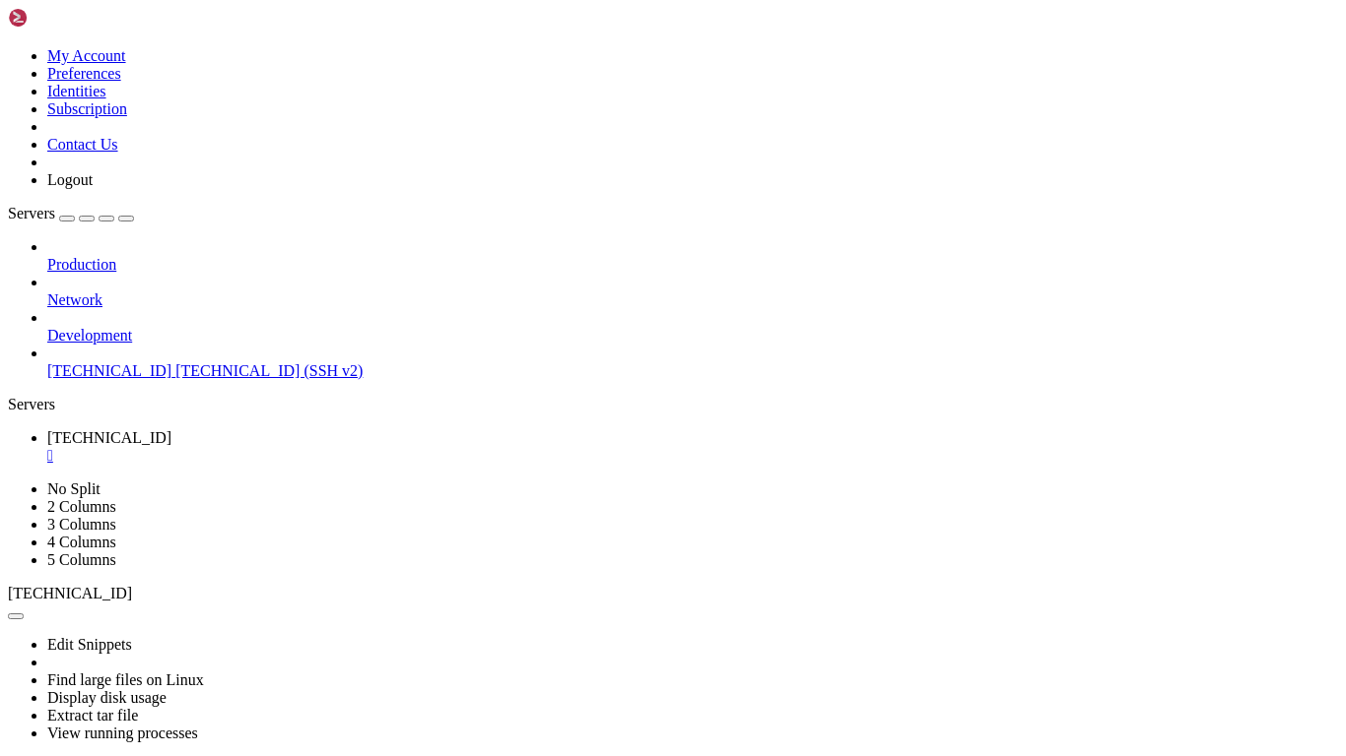
drag, startPoint x: 256, startPoint y: 932, endPoint x: -58, endPoint y: 753, distance: 361.8
click html "Page up sh-4.4# cd /tmp sh-4.4# curl -O https://kasm-static-content.s3.amazonaw…"
drag, startPoint x: 257, startPoint y: 1386, endPoint x: 14, endPoint y: 1361, distance: 244.5
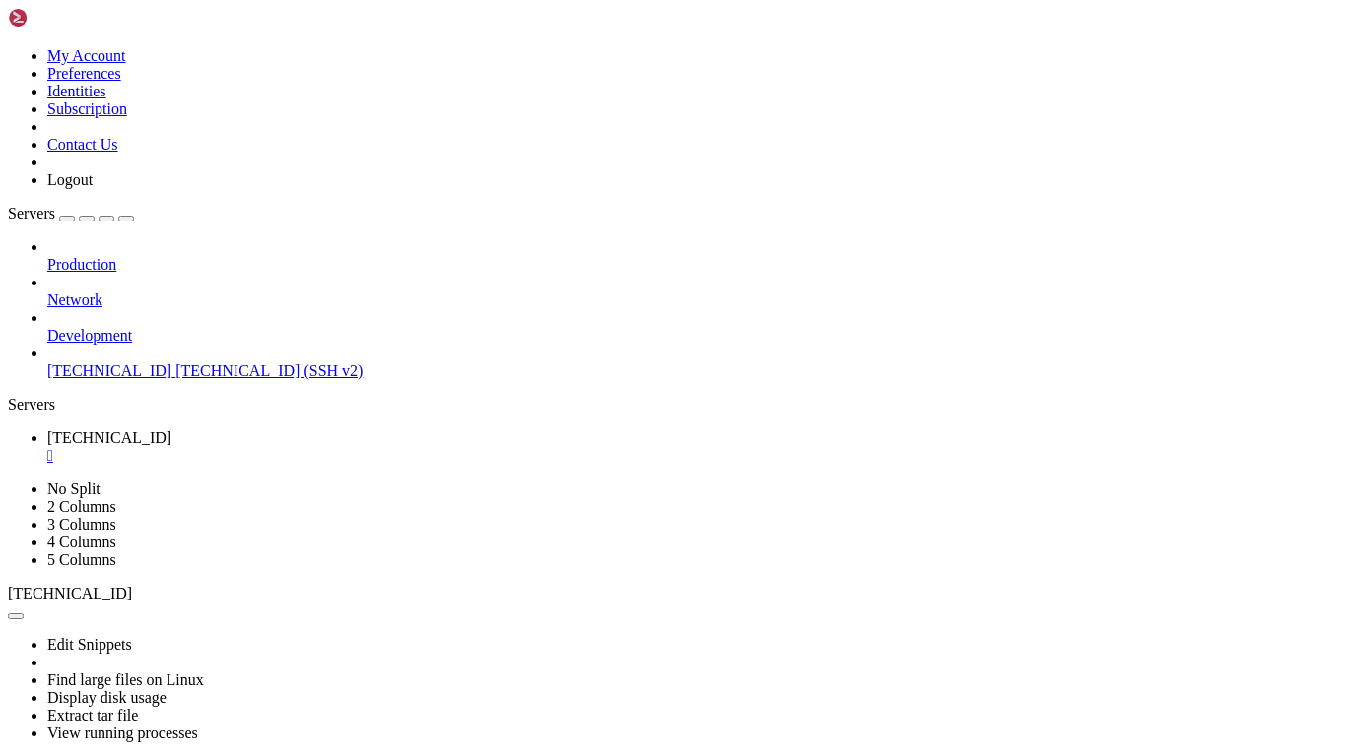
drag, startPoint x: 197, startPoint y: 1412, endPoint x: 26, endPoint y: 1363, distance: 178.1
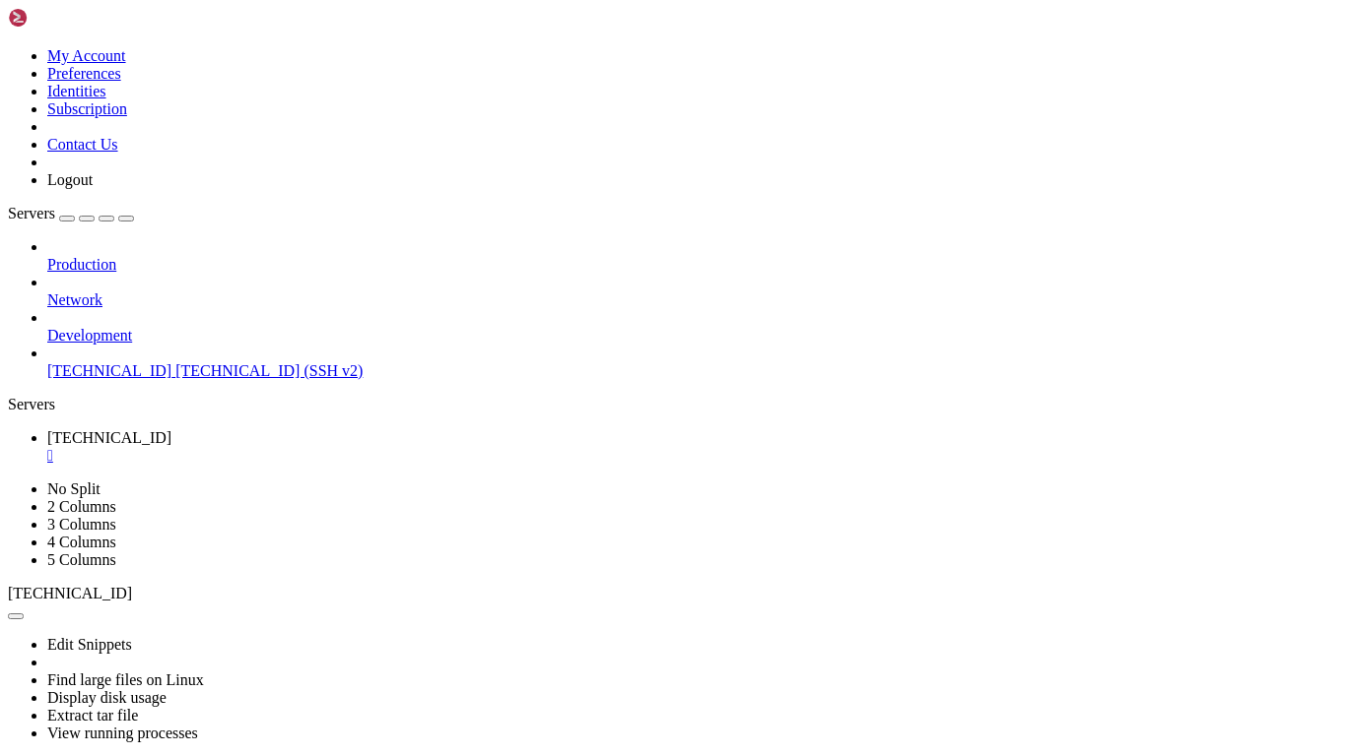
drag, startPoint x: 17, startPoint y: 1362, endPoint x: 254, endPoint y: 1381, distance: 238.1
copy div "sh-4.4# tar -xf kasm_release_1.17.0.7f020d.tar.gz sh: tar: command not found"
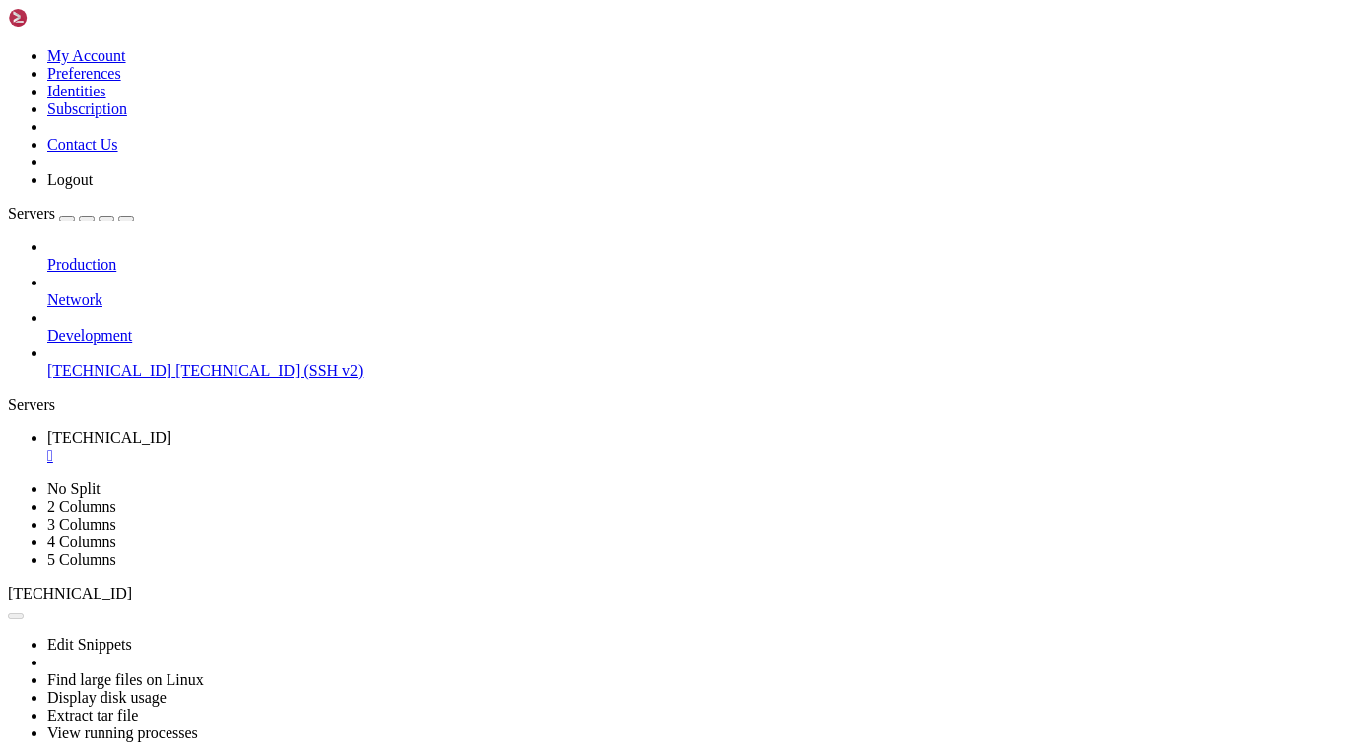
drag, startPoint x: 679, startPoint y: 1312, endPoint x: 19, endPoint y: 1296, distance: 660.2
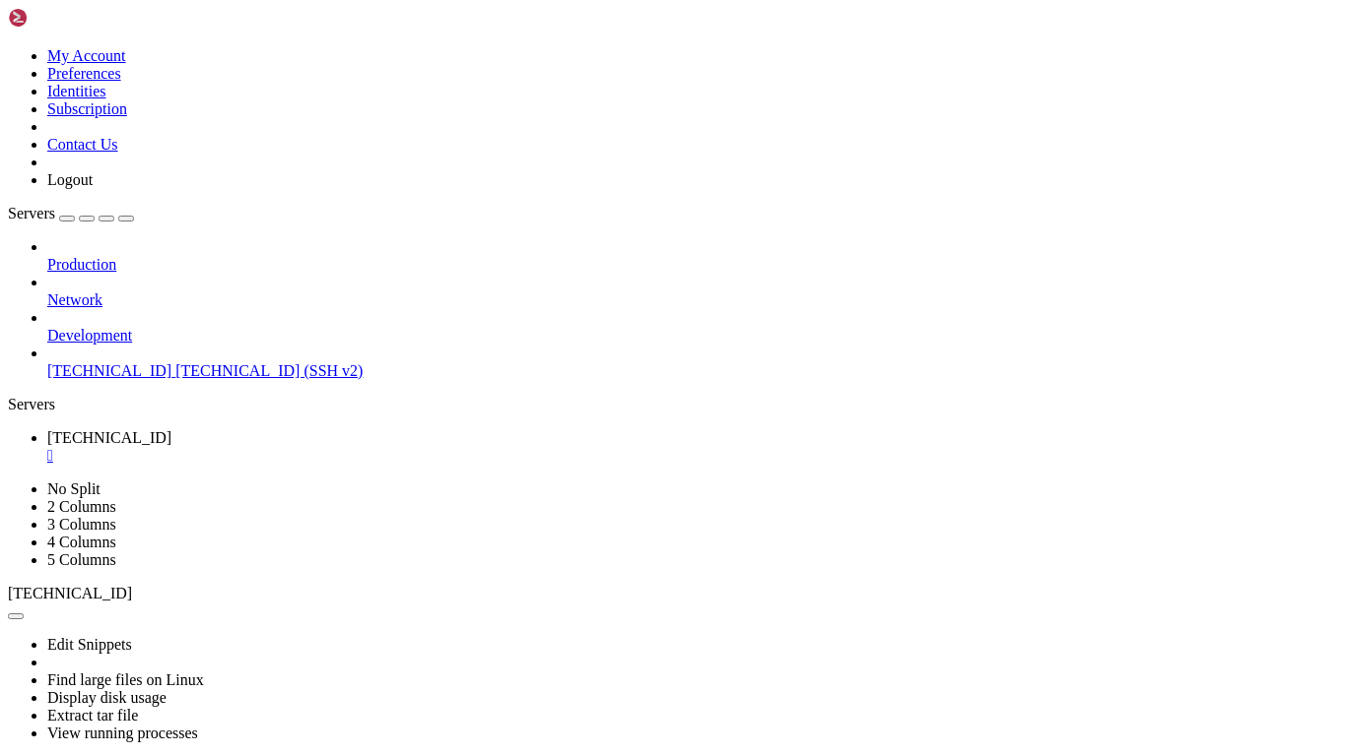
drag, startPoint x: 414, startPoint y: 1331, endPoint x: 17, endPoint y: 1286, distance: 399.4
copy div "sh-4.4# tar -xf kasm_release_1.17.0.7f020d.tar.gz tar: kasm_release_1.17.0.7f02…"
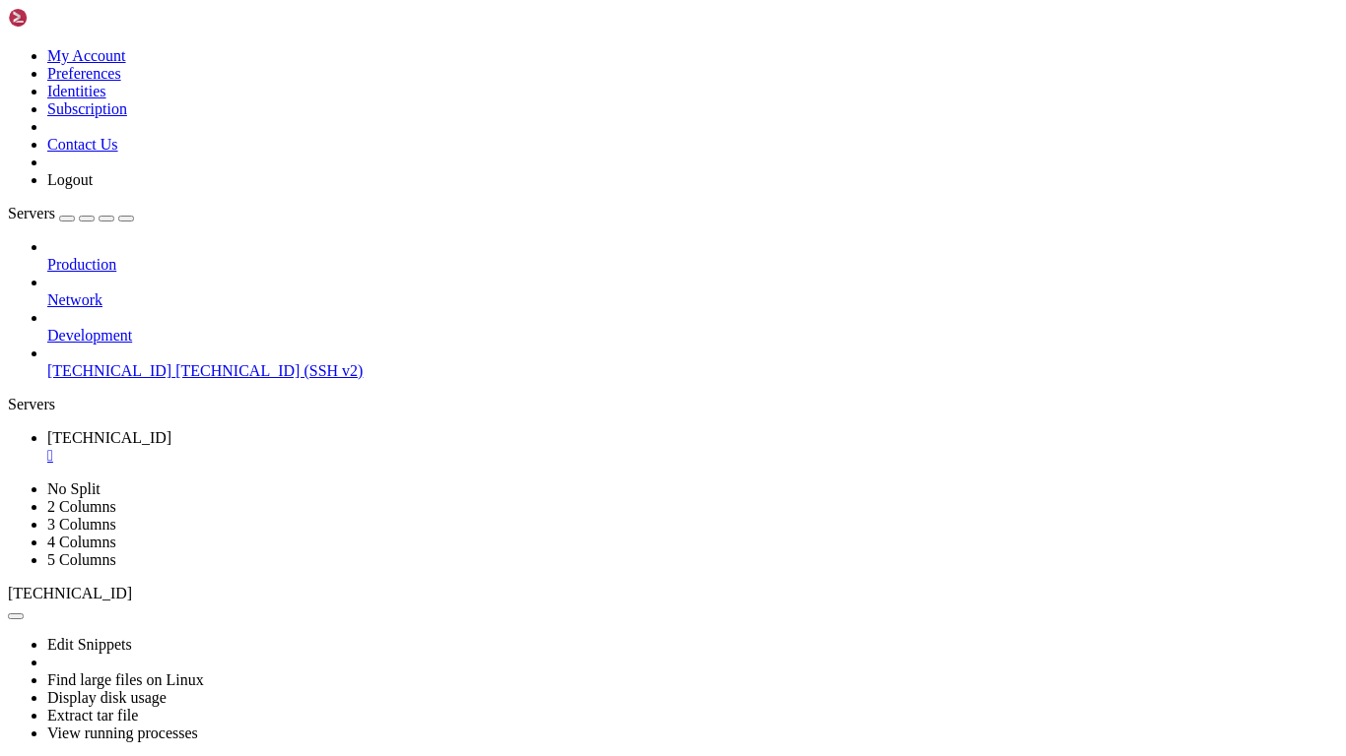
scroll to position [390, 0]
drag, startPoint x: 350, startPoint y: 1367, endPoint x: 16, endPoint y: 1366, distance: 333.9
copy x-row "/tmp/kasm_release_1.17.0.7f020d.tar.gz"
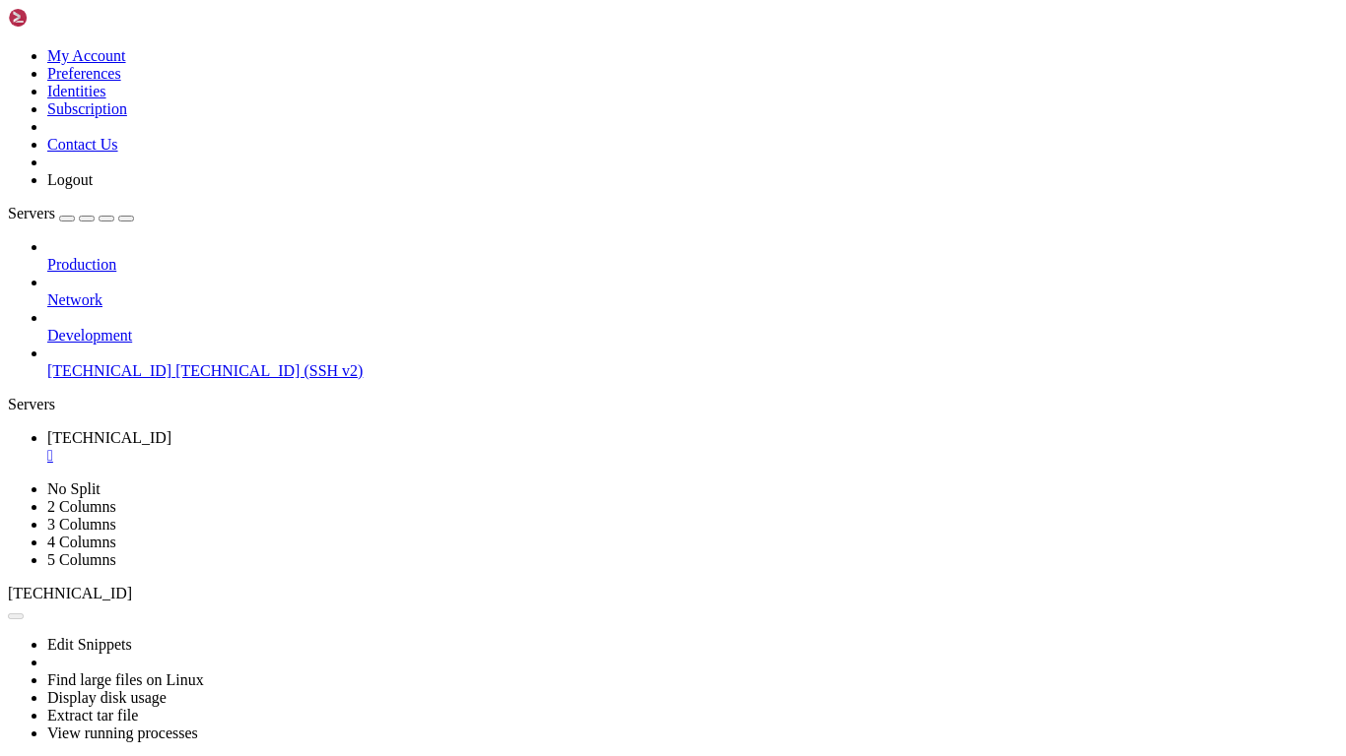
scroll to position [426, 0]
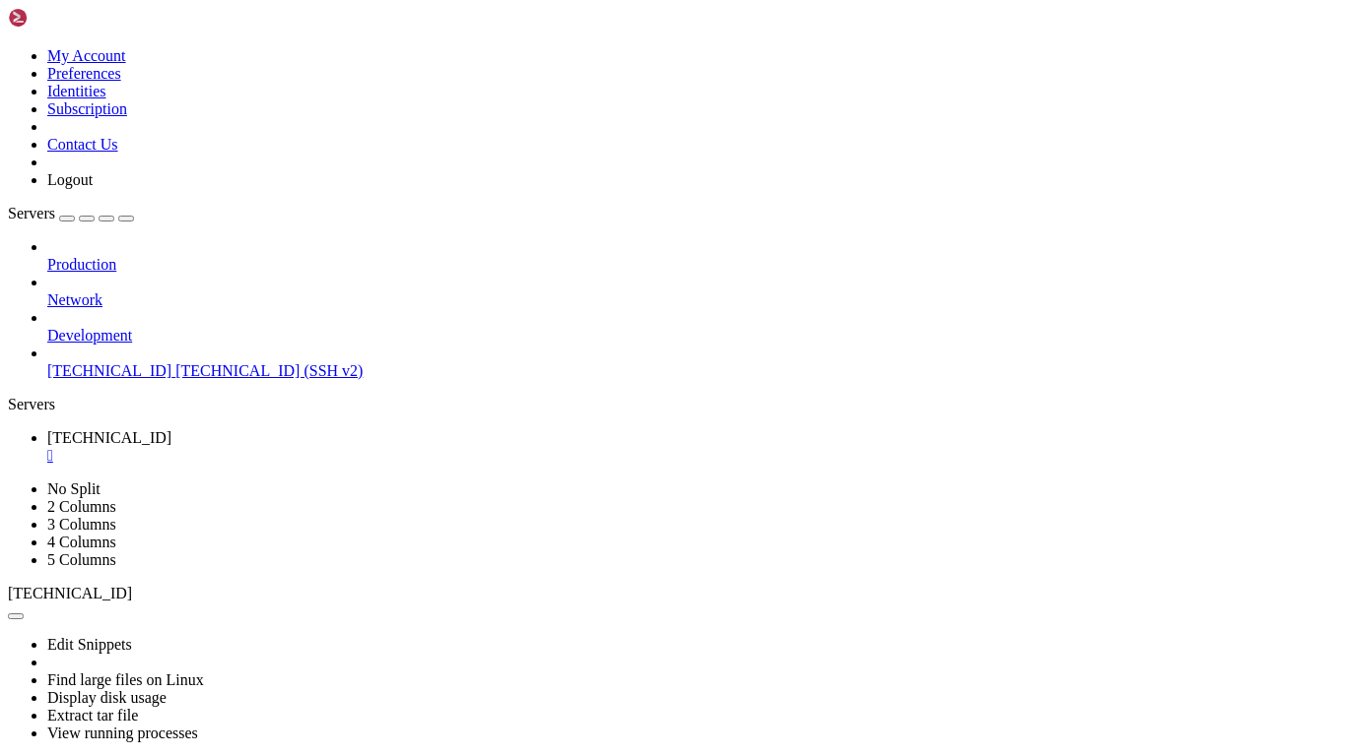
scroll to position [17128, 0]
drag, startPoint x: 151, startPoint y: 1403, endPoint x: 22, endPoint y: 1255, distance: 196.2
copy div "have read and accept End User License Agreement (y/n)? y Checking if docker and…"
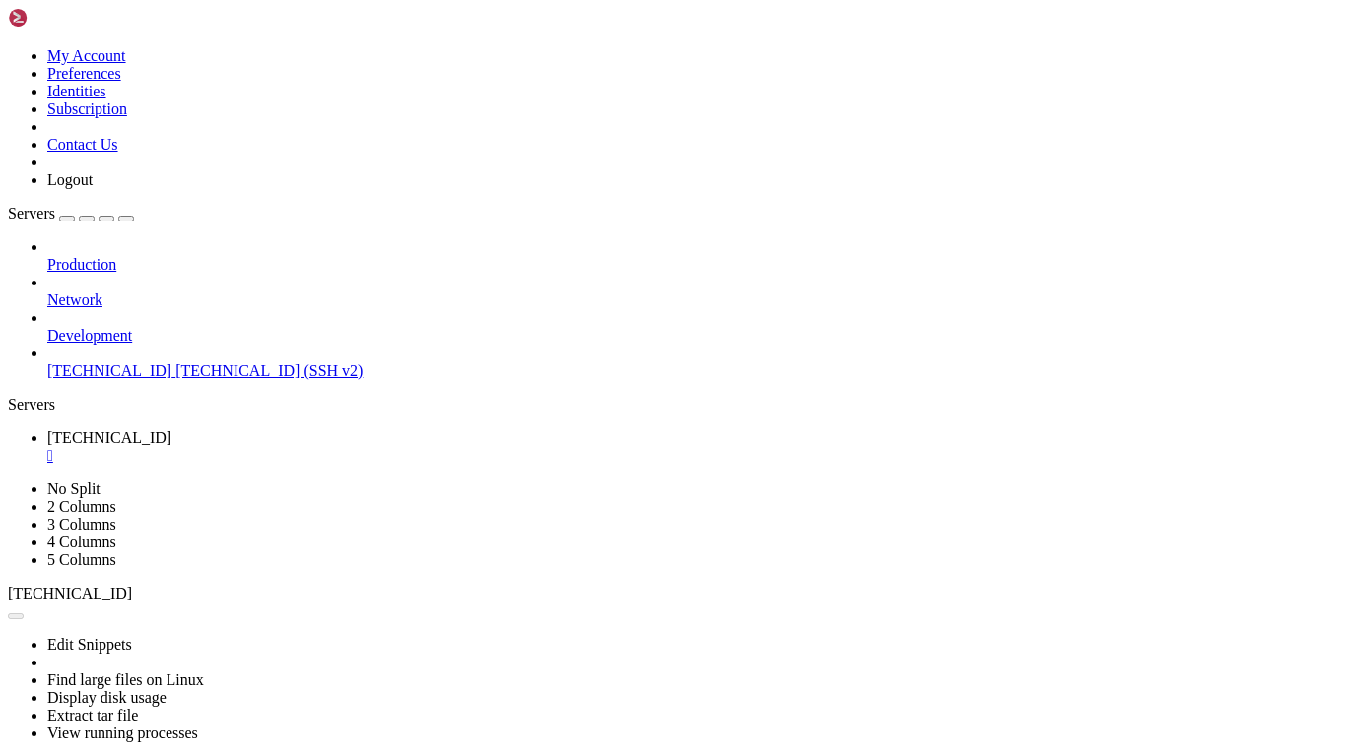
scroll to position [17429, 0]
drag, startPoint x: 398, startPoint y: 884, endPoint x: 24, endPoint y: 845, distance: 376.3
copy div "ystem has not been booted with systemd as init system (PID 1). Can't operate. F…"
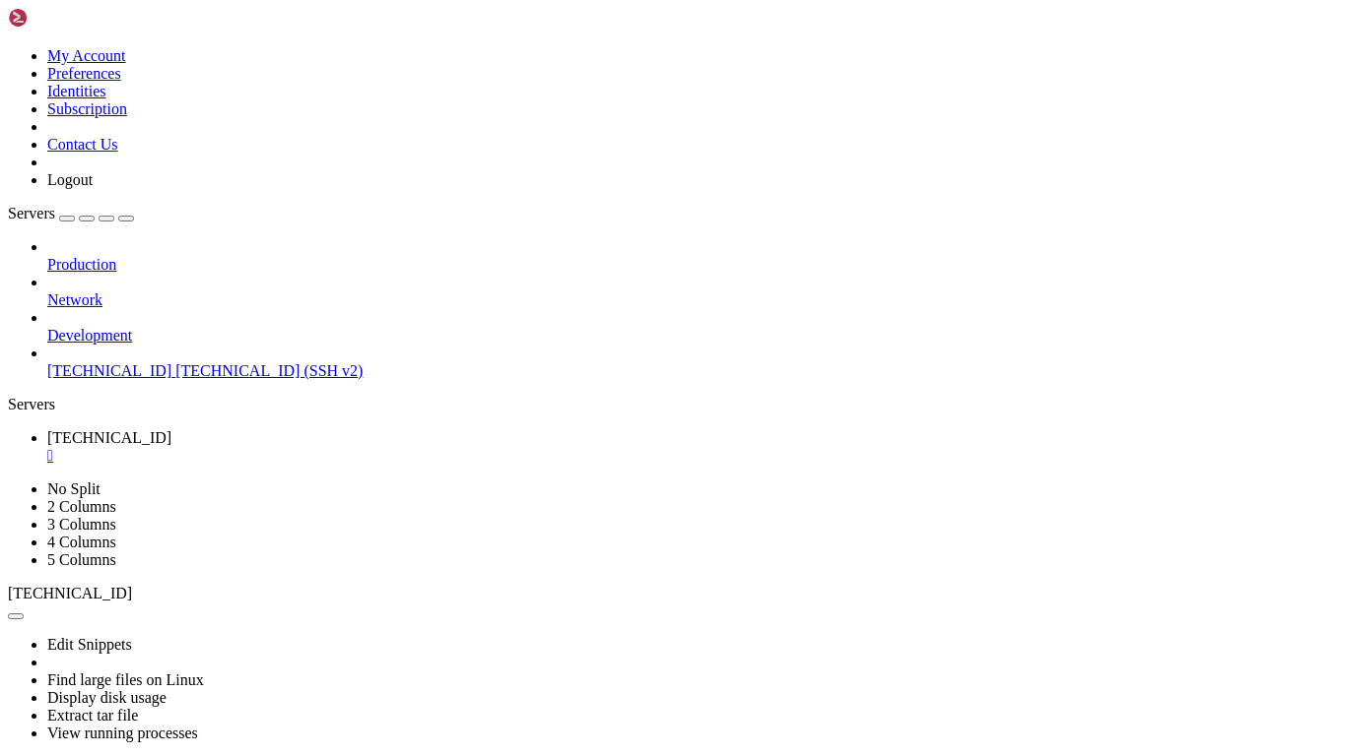
scroll to position [23174, 0]
drag, startPoint x: 341, startPoint y: 1381, endPoint x: 18, endPoint y: 1323, distance: 328.3
copy div "sh-4.4# sudo systemctl start docker sudo: unable to send audit message: Operati…"
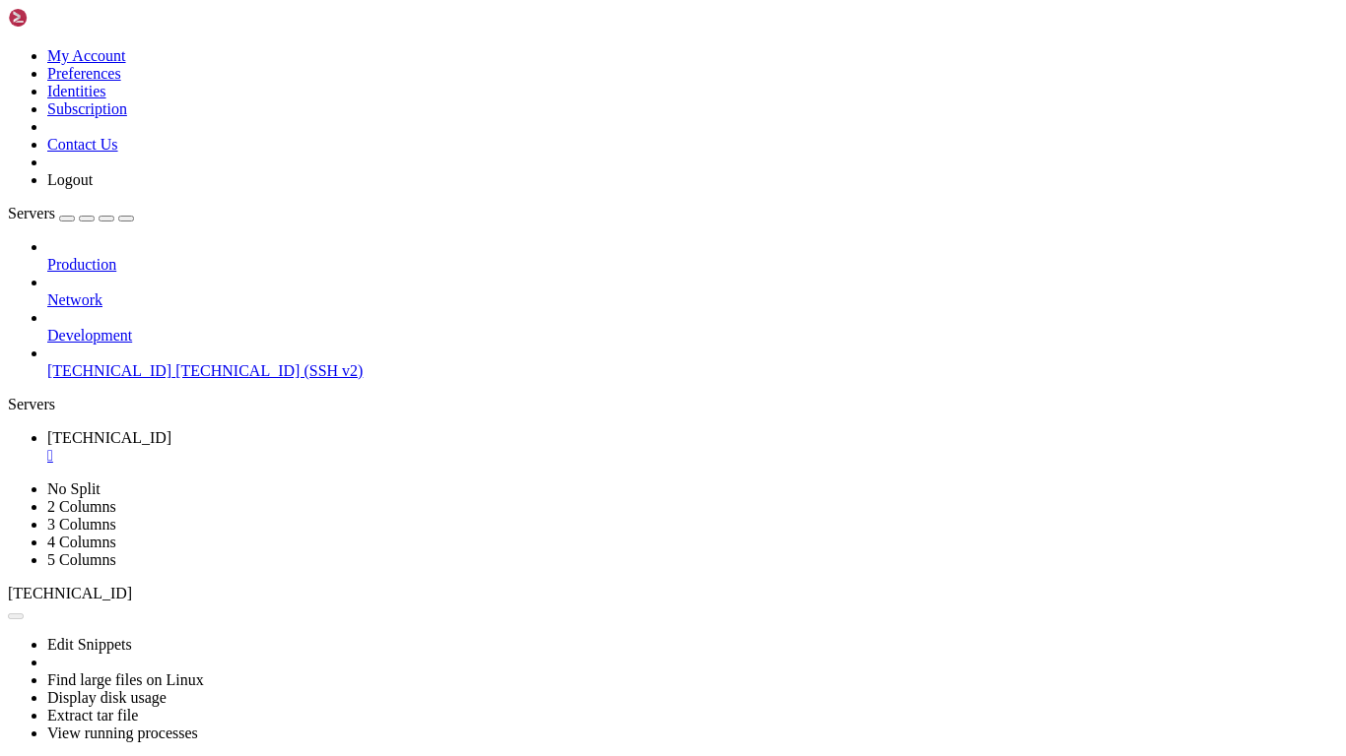
scroll to position [23316, 0]
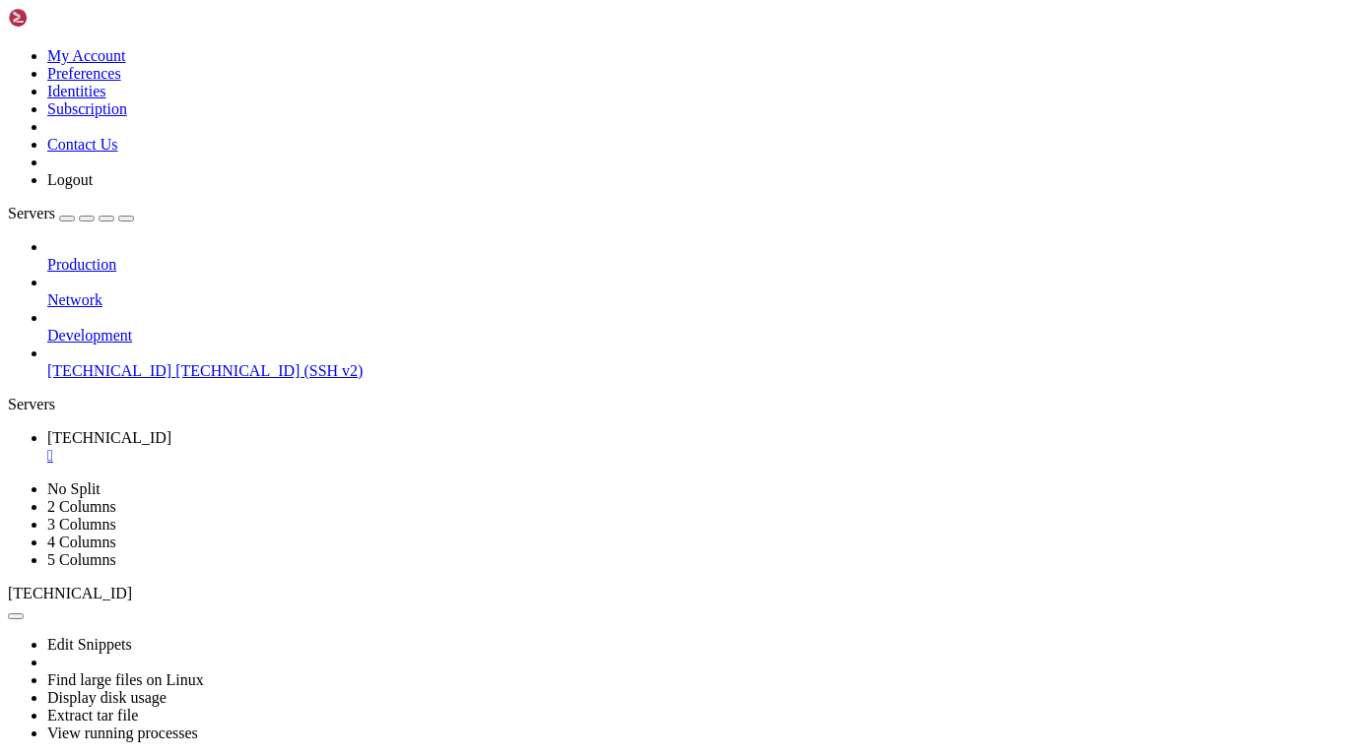
copy x-row "docker: Cannot connect to the Docker daemon at unix:///var/run/docker.sock. Is …"
